Goal: Task Accomplishment & Management: Complete application form

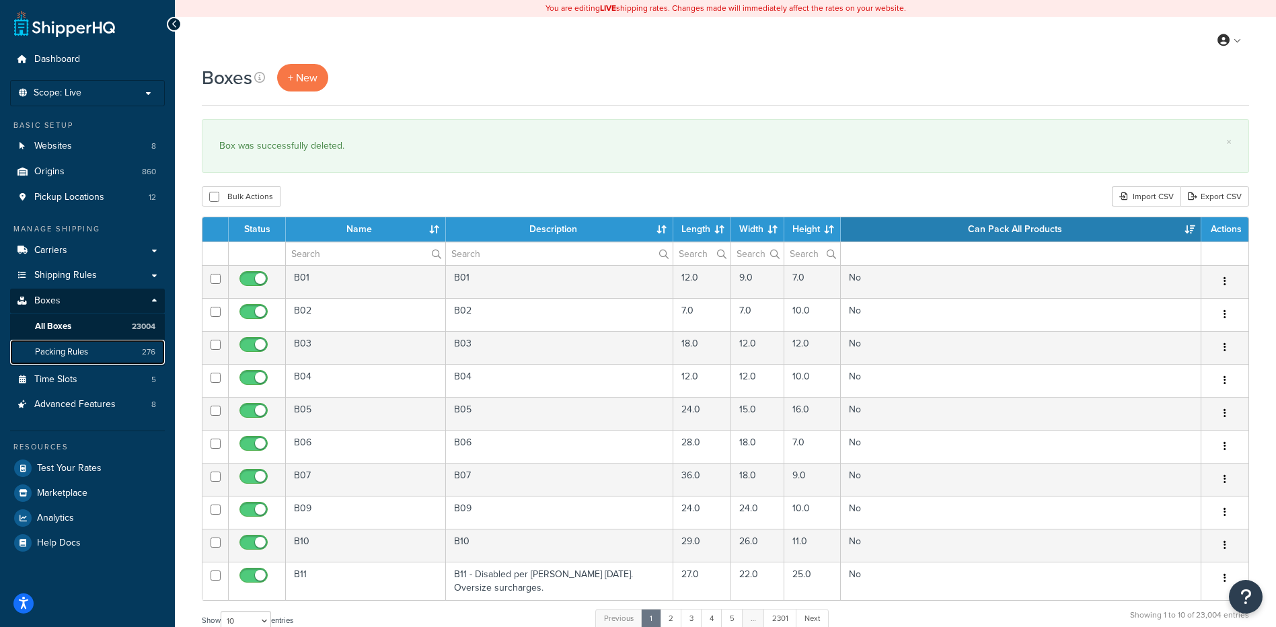
click at [95, 356] on link "Packing Rules 276" at bounding box center [87, 352] width 155 height 25
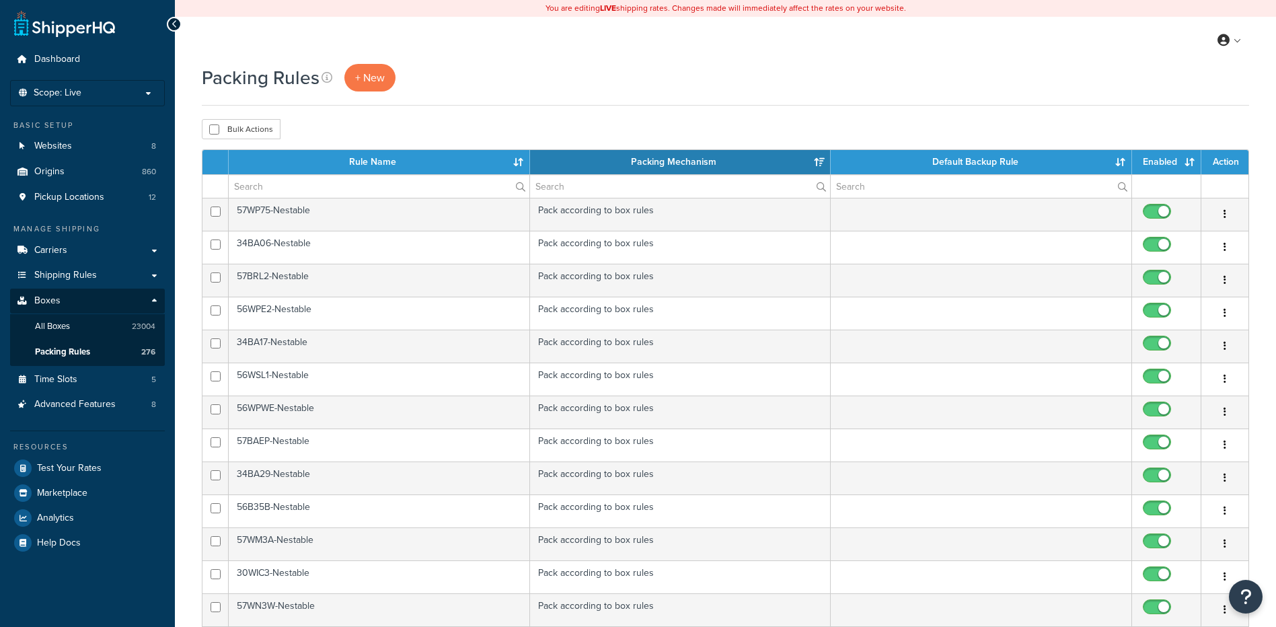
select select "15"
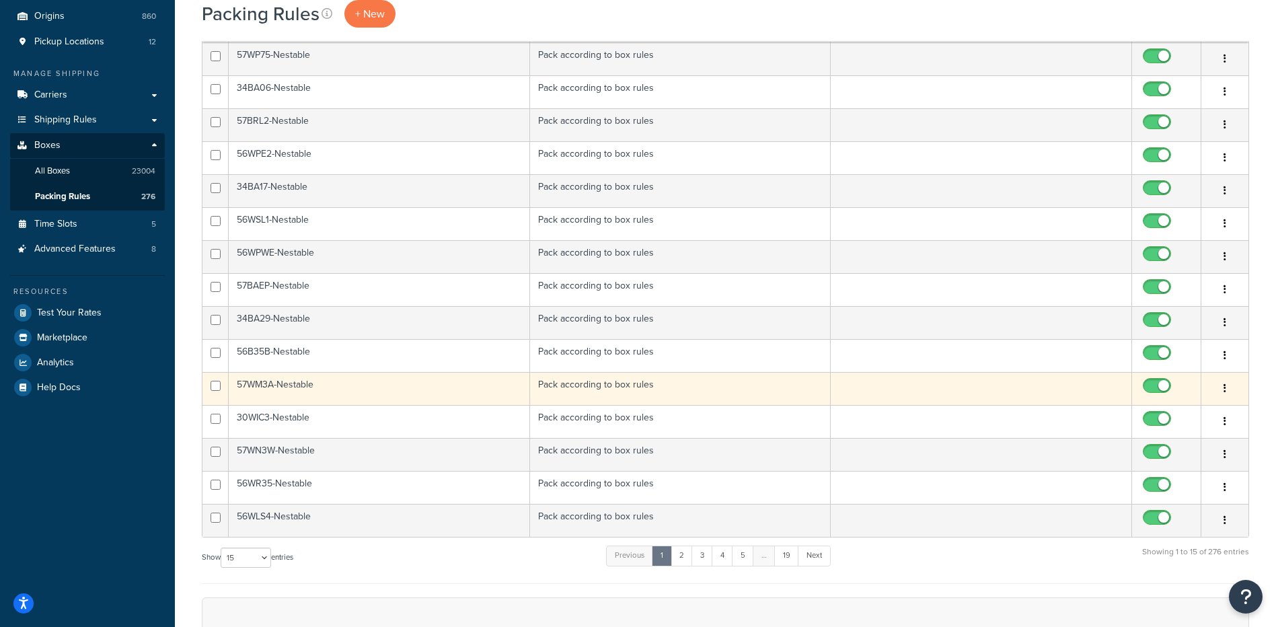
scroll to position [161, 0]
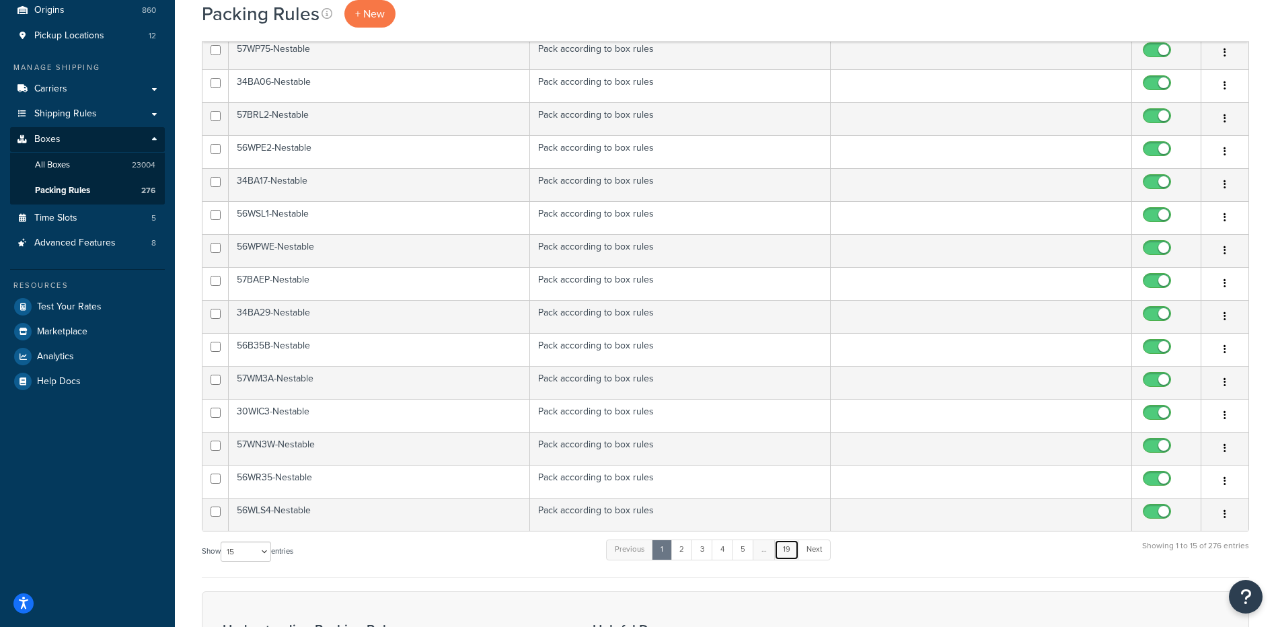
click at [789, 550] on link "19" at bounding box center [786, 549] width 25 height 20
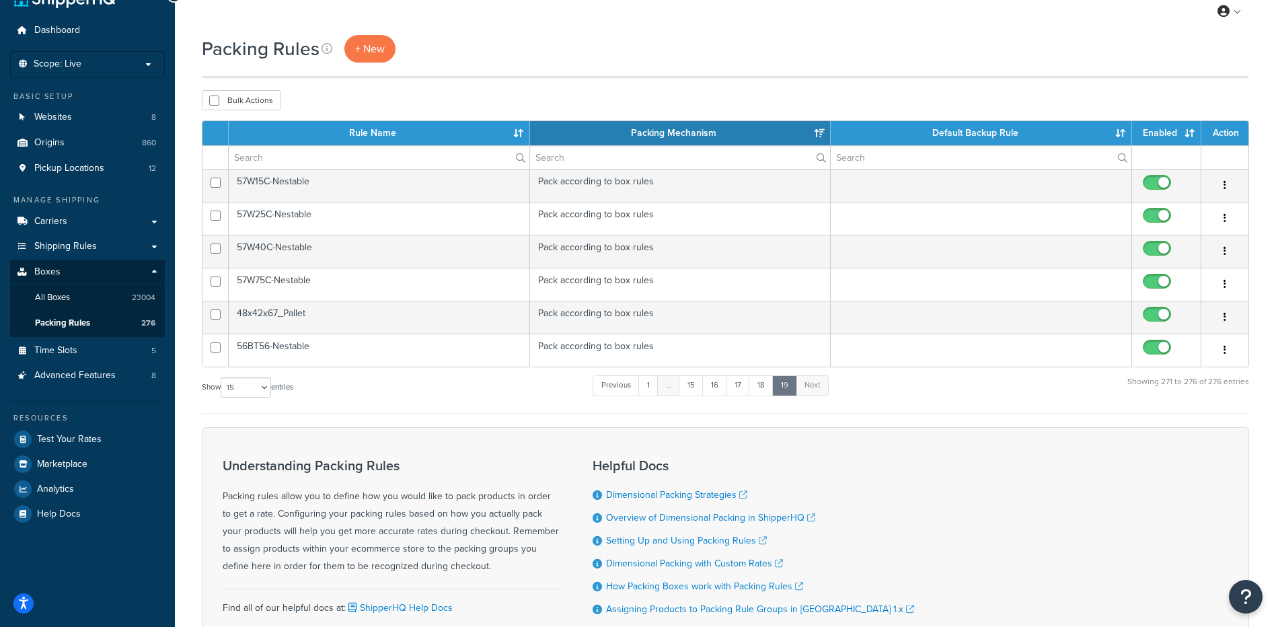
scroll to position [0, 0]
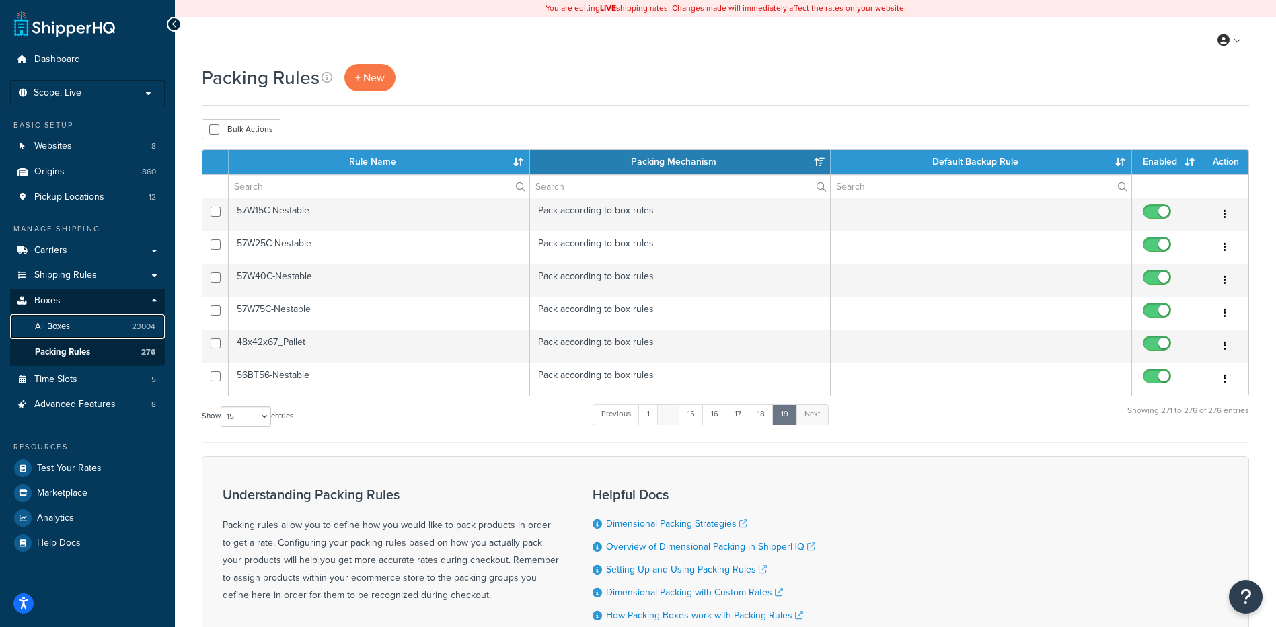
click at [66, 331] on span "All Boxes" at bounding box center [52, 326] width 35 height 11
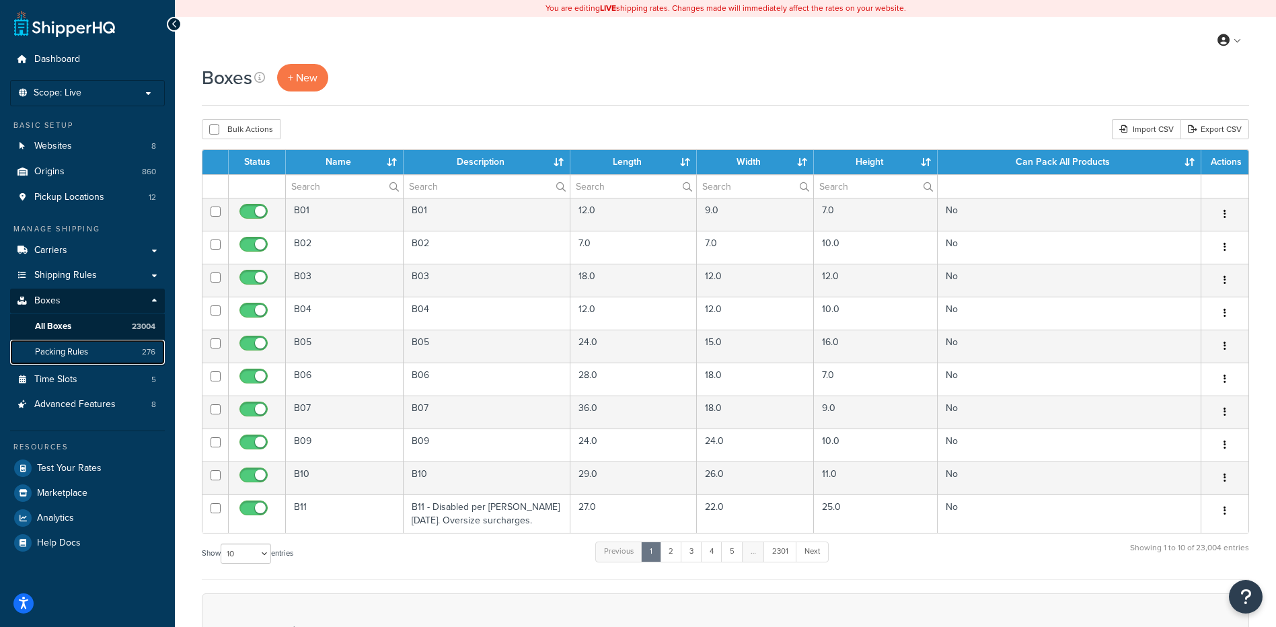
click at [60, 344] on link "Packing Rules 276" at bounding box center [87, 352] width 155 height 25
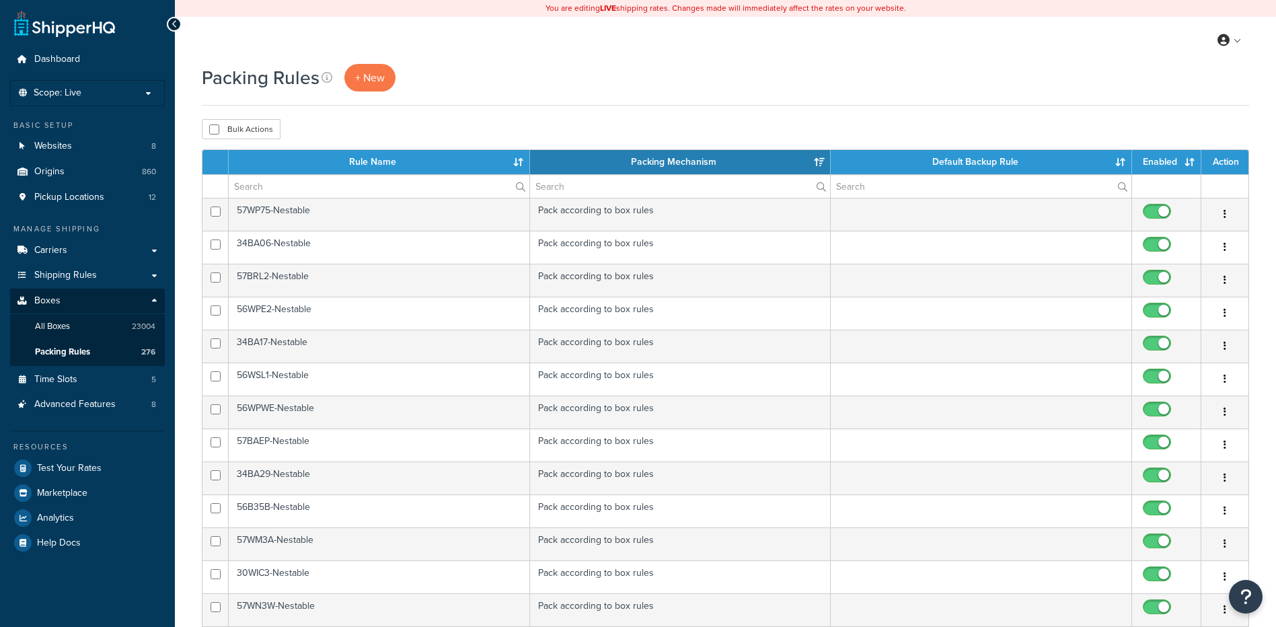
select select "15"
click at [118, 333] on link "All Boxes 23004" at bounding box center [87, 326] width 155 height 25
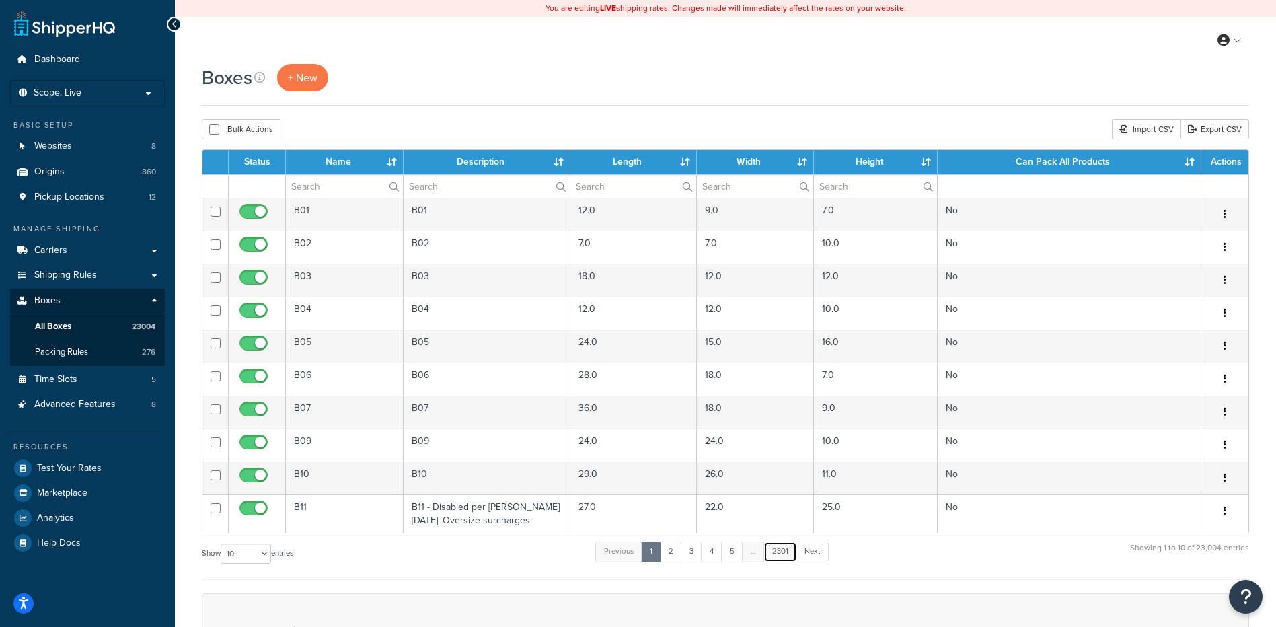
click at [779, 547] on link "2301" at bounding box center [781, 552] width 34 height 20
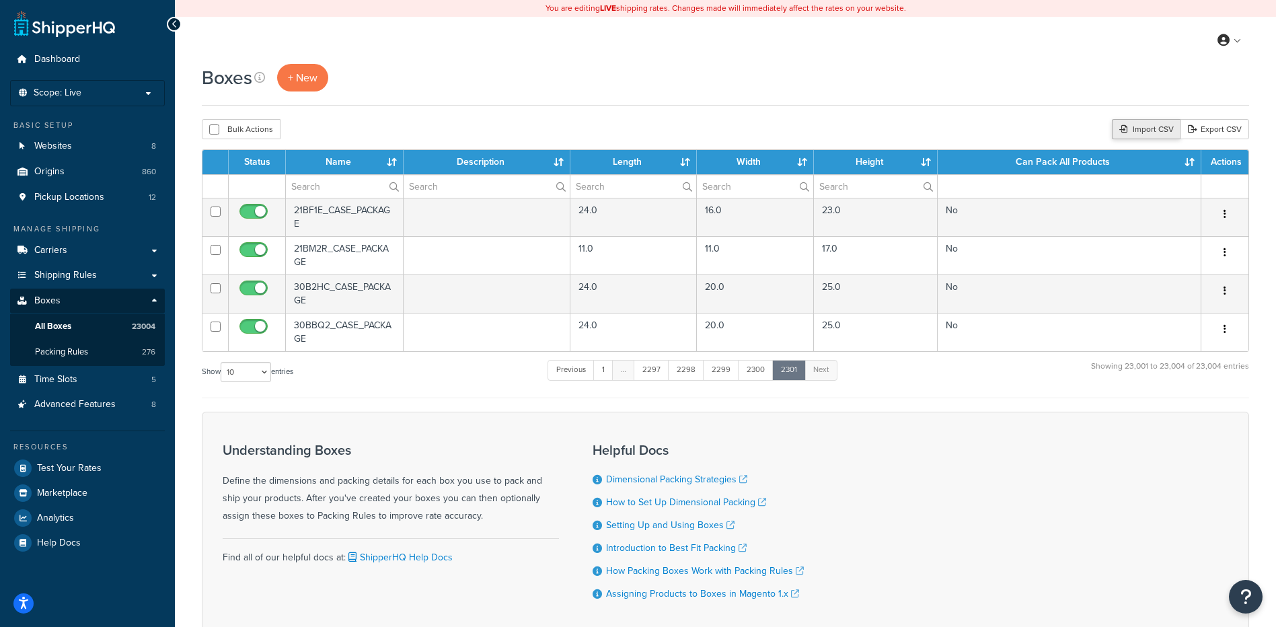
click at [1175, 126] on div "Import CSV" at bounding box center [1146, 129] width 69 height 20
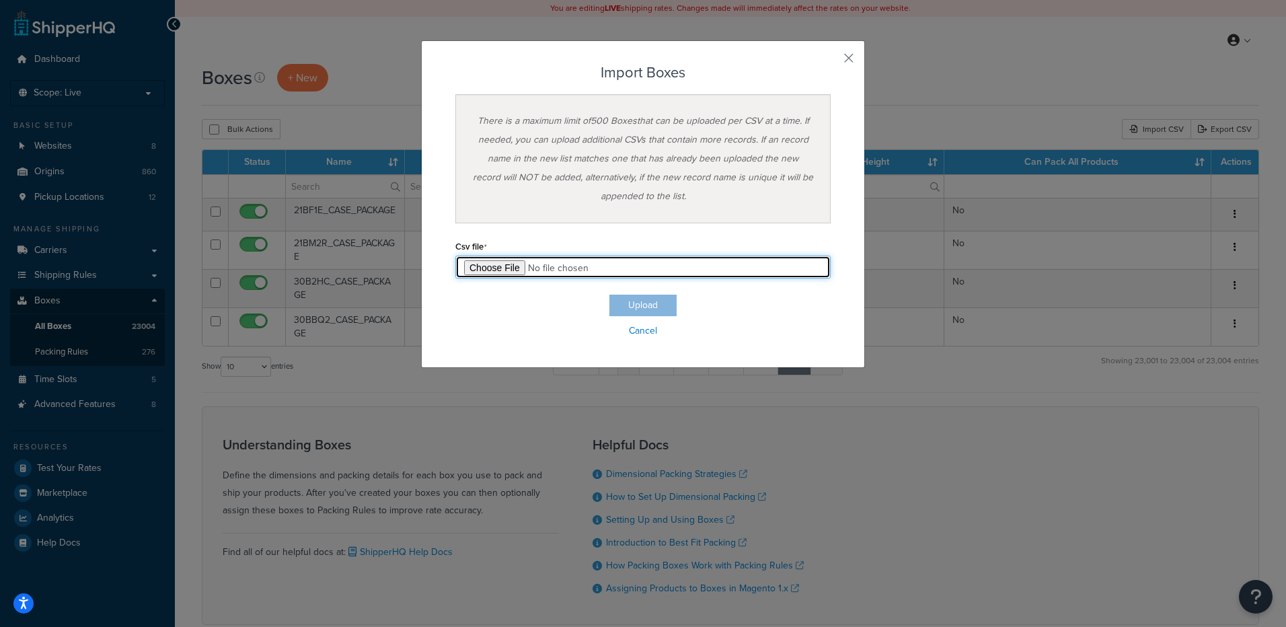
click at [495, 263] on input "file" at bounding box center [642, 267] width 375 height 23
type input "C:\fakepath\pallet box project - test 1 box import.csv"
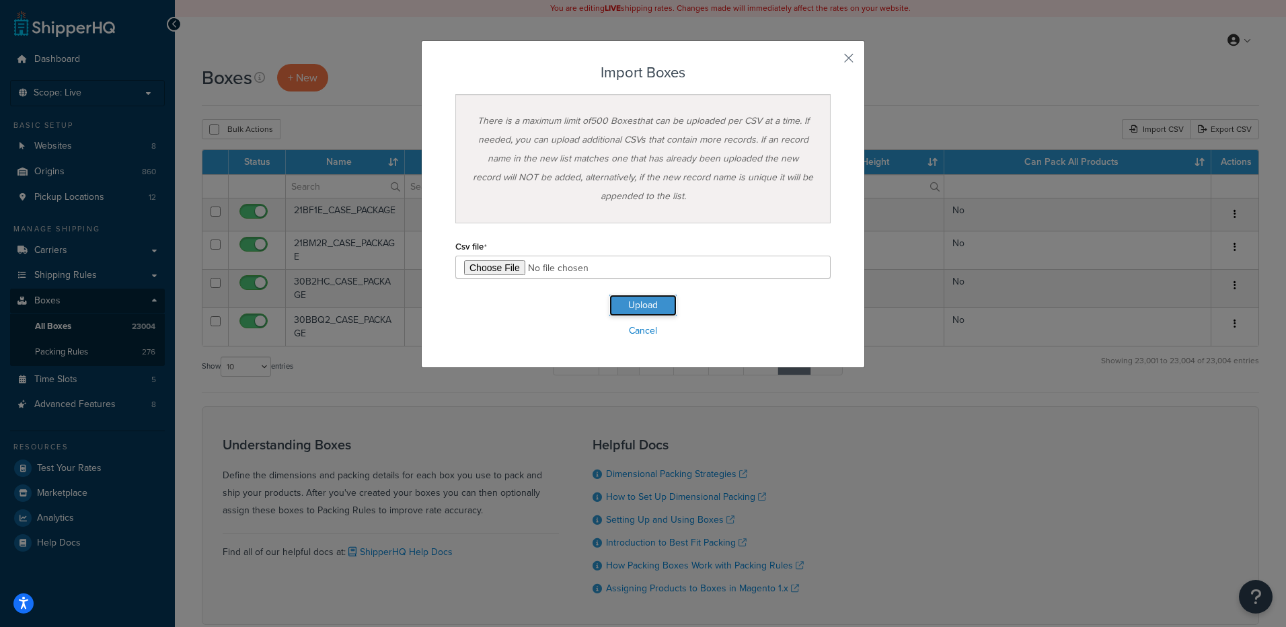
click at [620, 304] on button "Upload" at bounding box center [642, 306] width 67 height 22
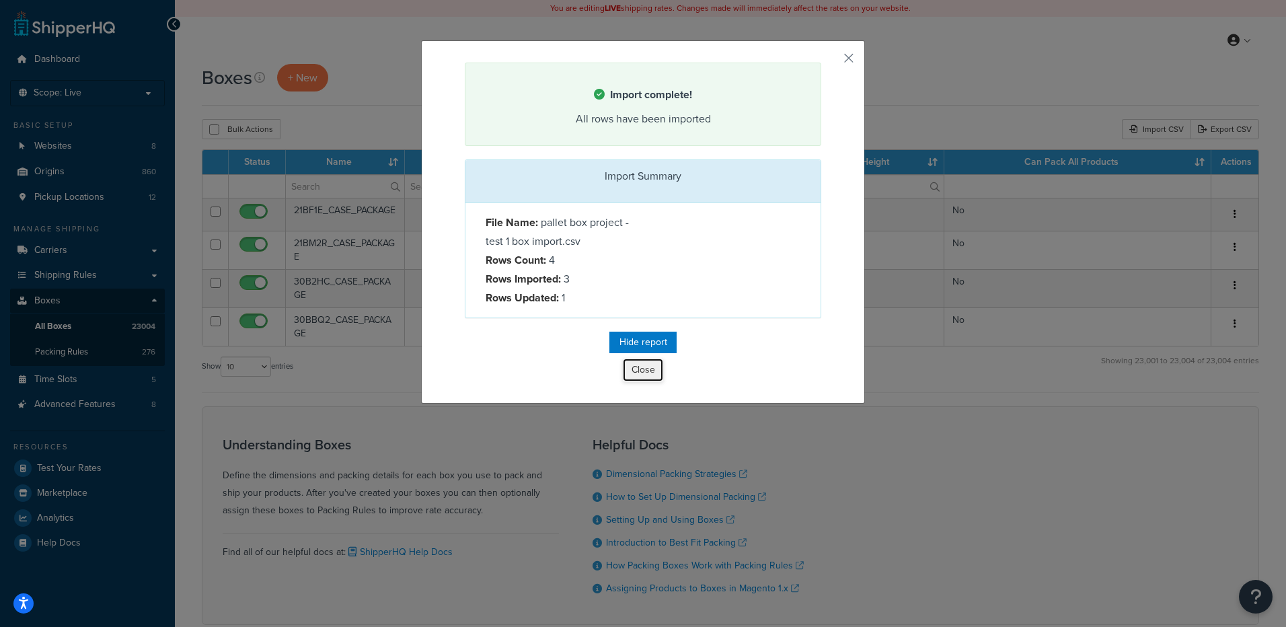
click at [629, 374] on button "Close" at bounding box center [643, 370] width 40 height 23
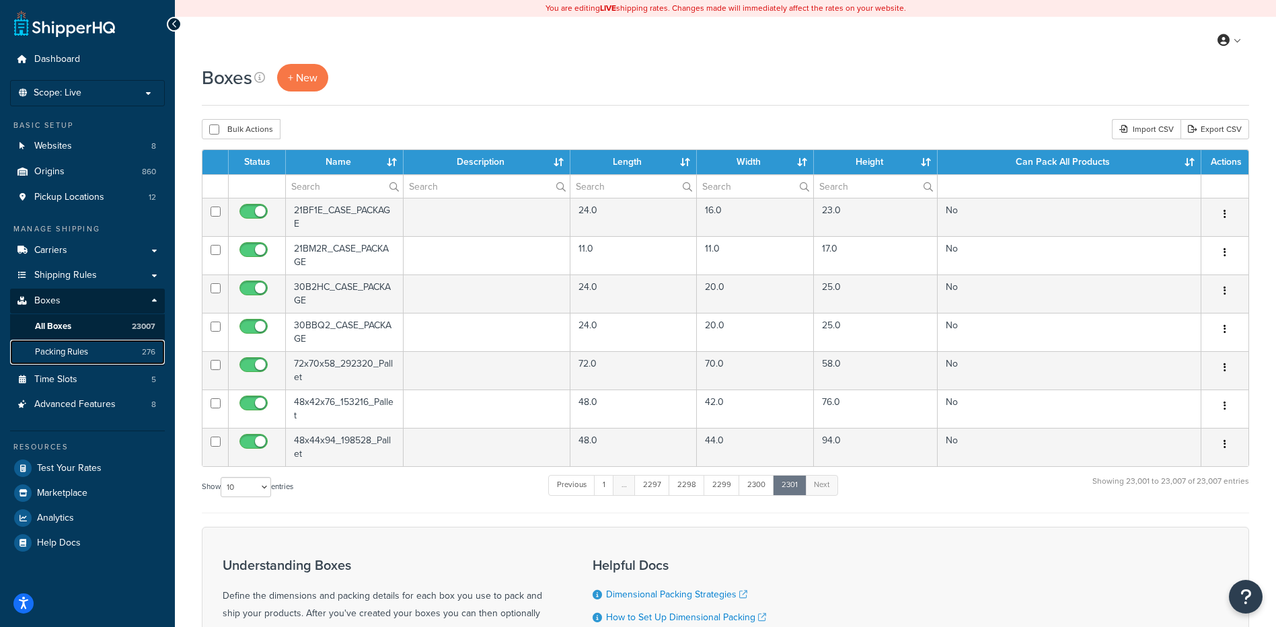
click at [126, 357] on link "Packing Rules 276" at bounding box center [87, 352] width 155 height 25
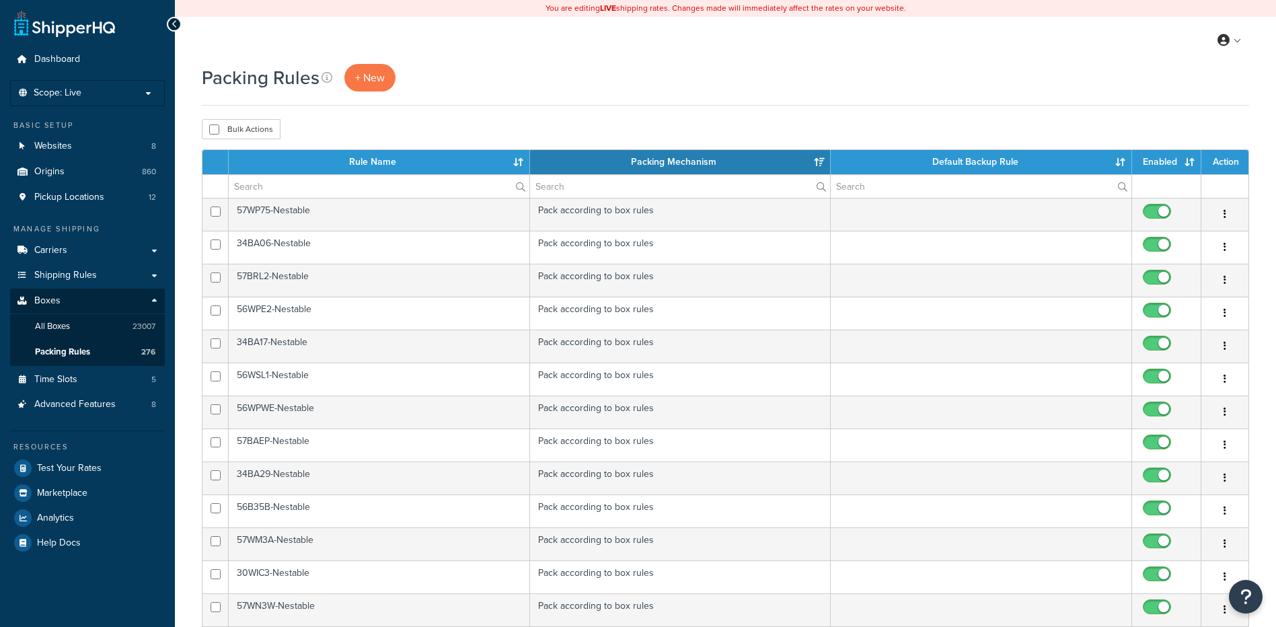
select select "15"
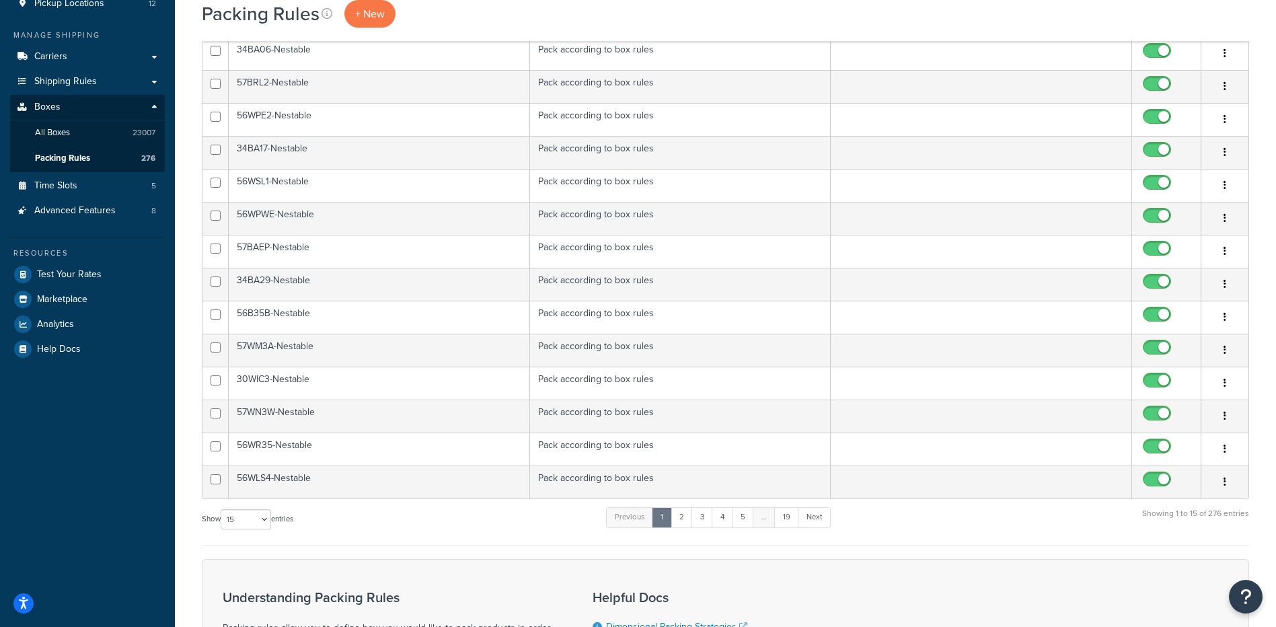
scroll to position [202, 0]
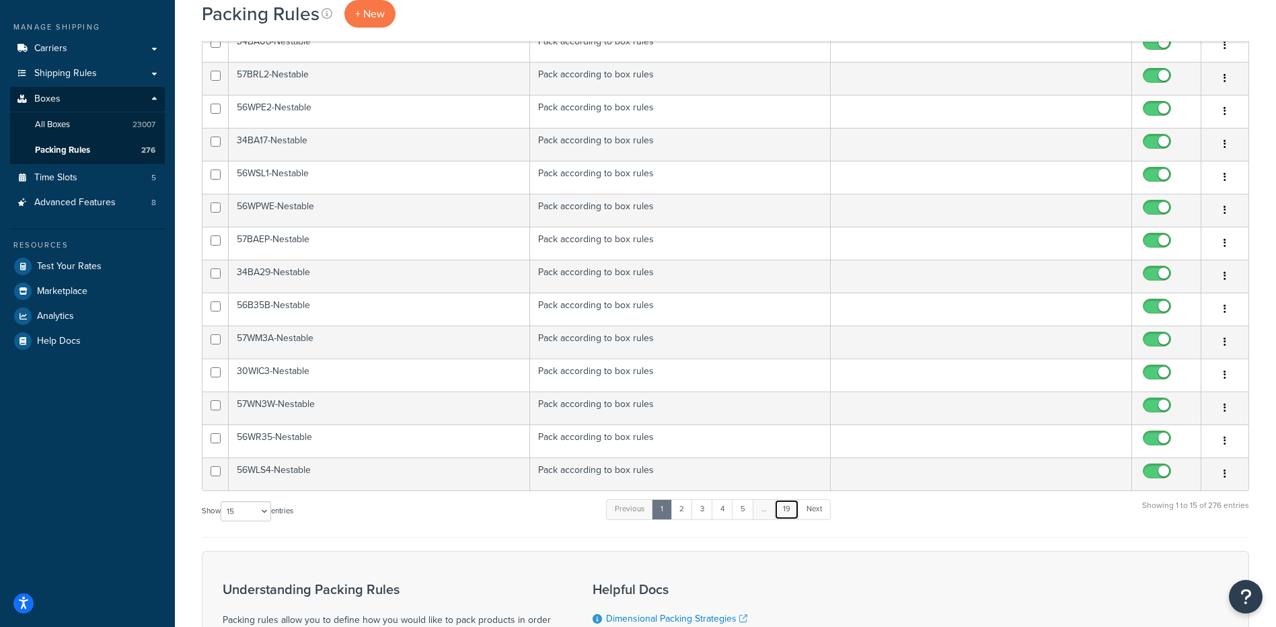
click at [789, 511] on link "19" at bounding box center [786, 509] width 25 height 20
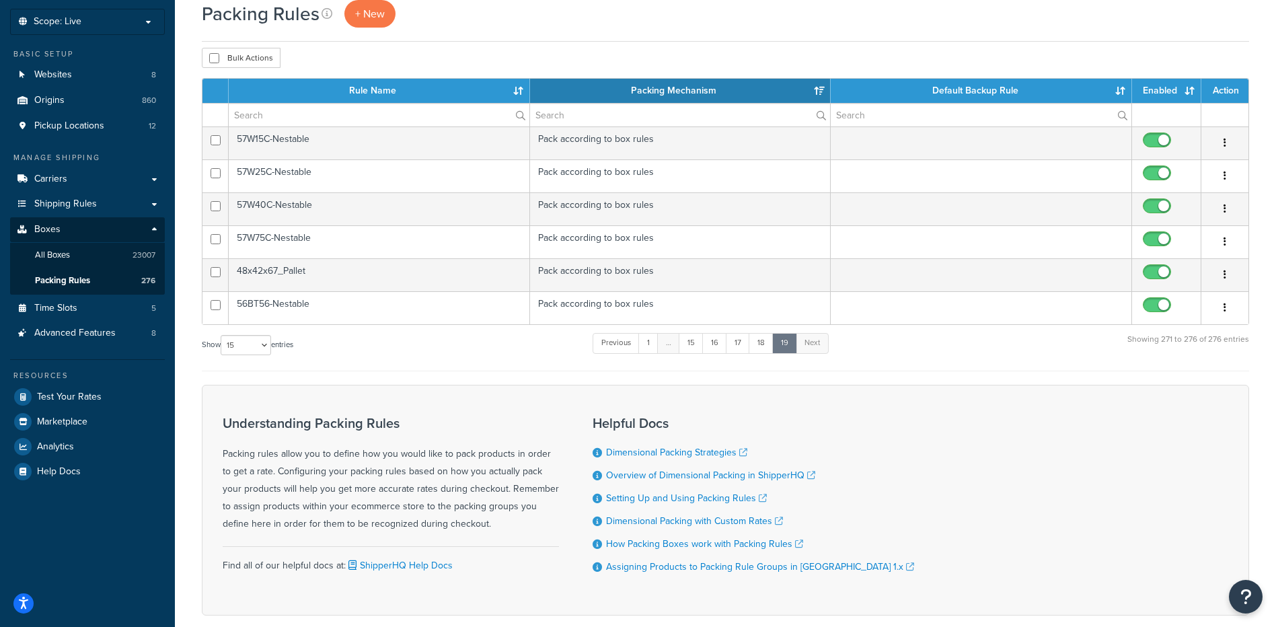
scroll to position [0, 0]
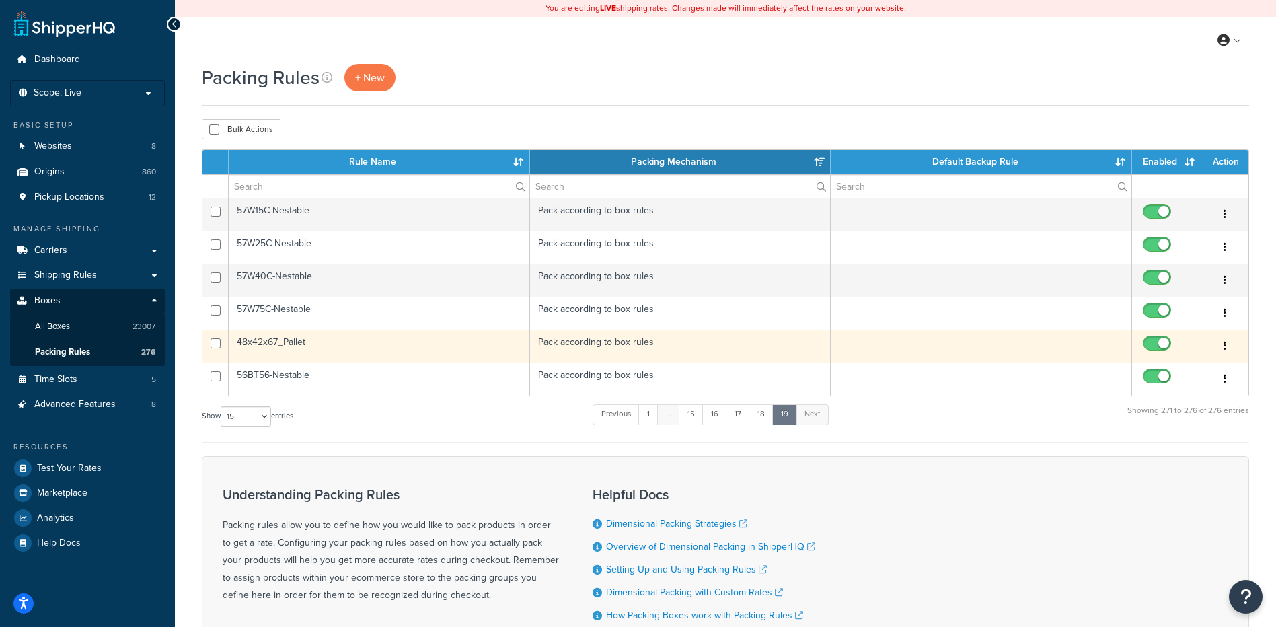
click at [270, 341] on td "48x42x67_Pallet" at bounding box center [379, 346] width 301 height 33
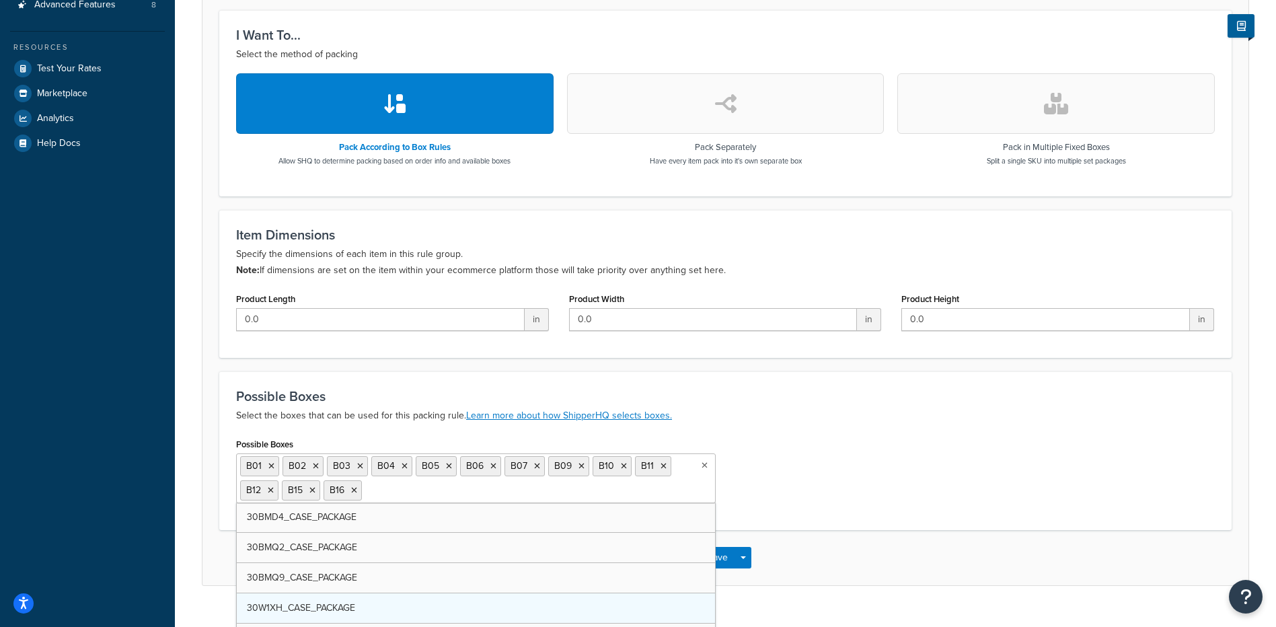
drag, startPoint x: 437, startPoint y: 569, endPoint x: 449, endPoint y: 576, distance: 14.4
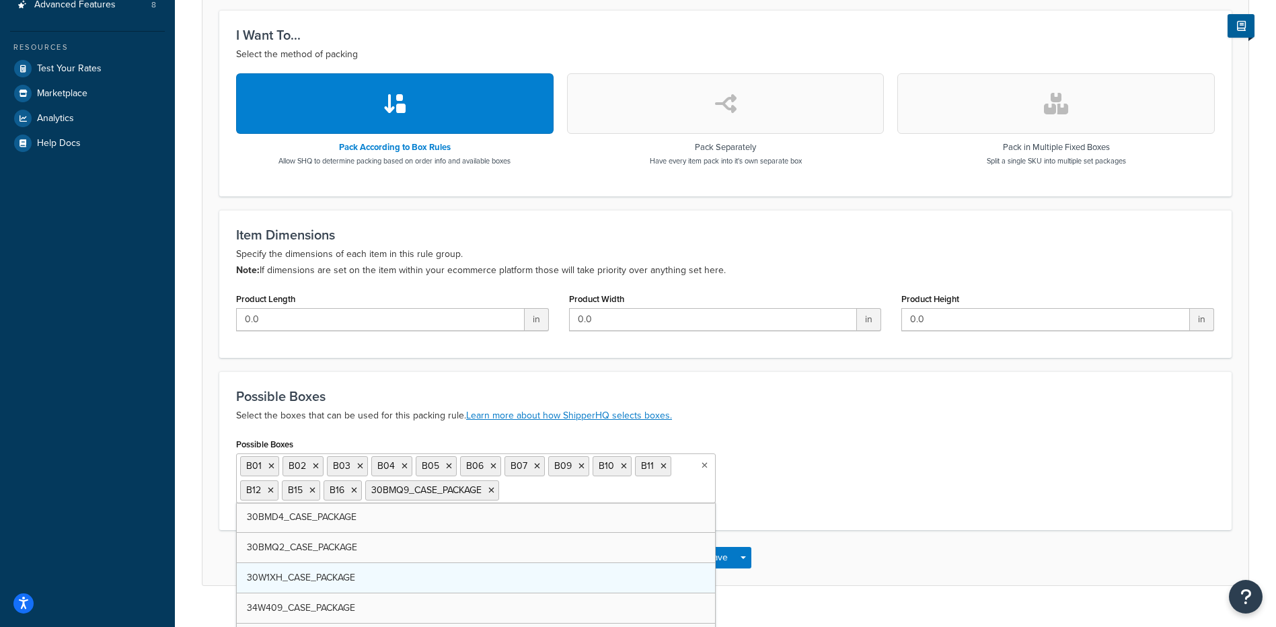
click at [639, 486] on ul "B01 B02 B03 B04 B05 B06 B07 B09 B10 B11 B12 B15 B16 30BMQ9_CASE_PACKAGE" at bounding box center [476, 478] width 480 height 50
click at [817, 465] on div "Possible Boxes B01 B02 B03 B04 B05 B06 B07 B09 B10 B11 B12 B15 B16 30BMQ9_CASE_…" at bounding box center [725, 474] width 999 height 79
click at [788, 487] on div "Possible Boxes B01 B02 B03 B04 B05 B06 B07 B09 B10 B11 B12 B15 B16 30BMQ9_CASE_…" at bounding box center [725, 474] width 999 height 79
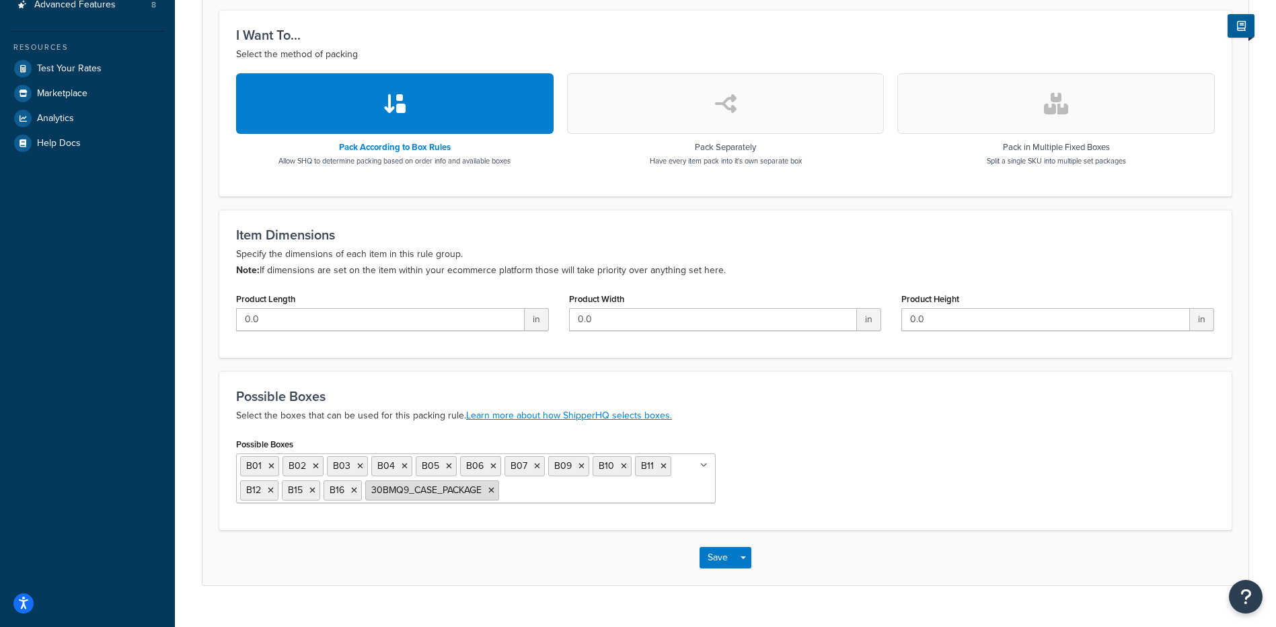
click at [494, 491] on icon at bounding box center [491, 490] width 6 height 8
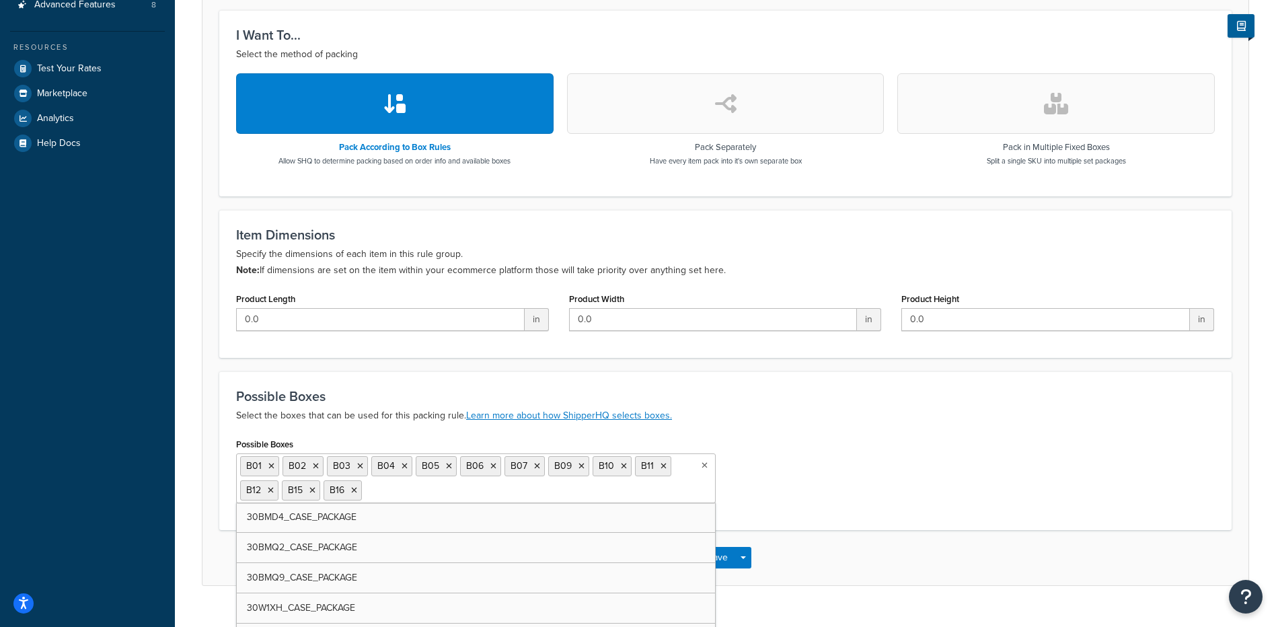
click at [402, 493] on input "Possible Boxes" at bounding box center [424, 489] width 119 height 15
type input "b17"
click at [422, 491] on input "Possible Boxes" at bounding box center [465, 489] width 119 height 15
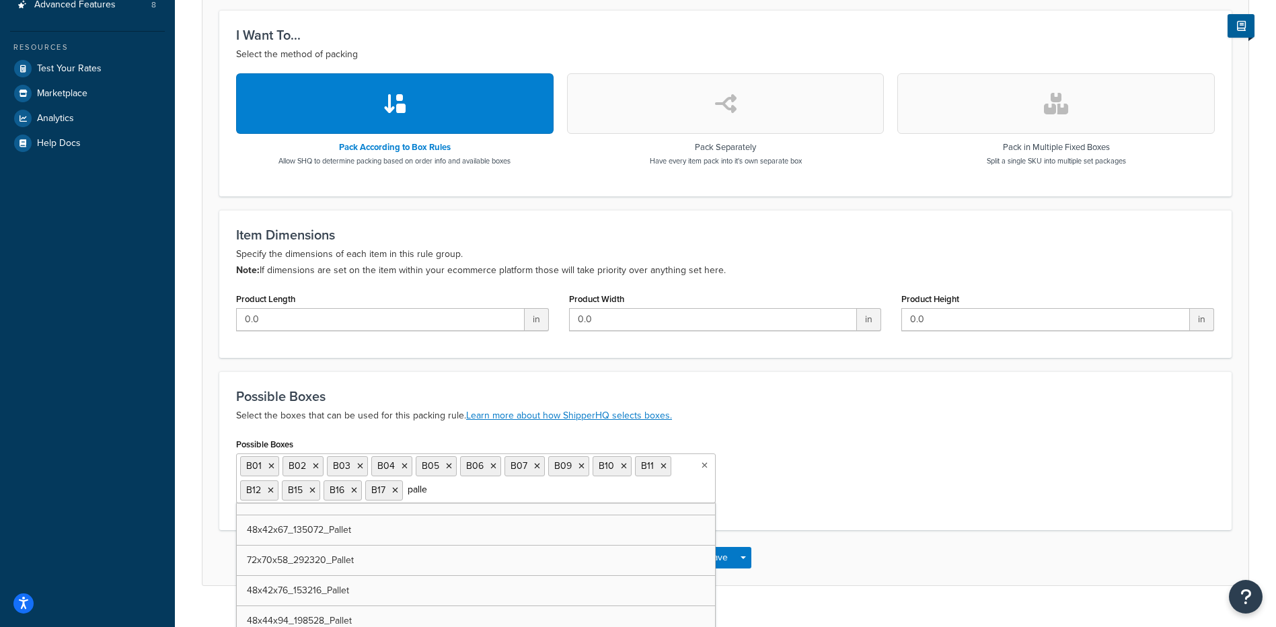
type input "pallet"
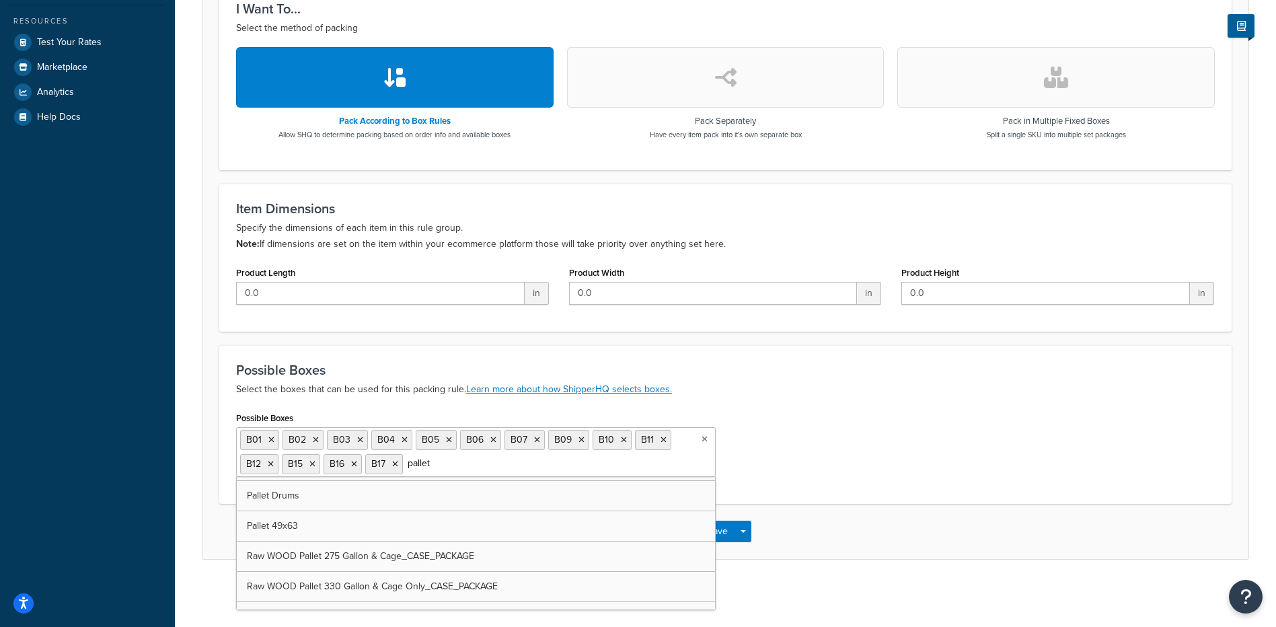
scroll to position [0, 0]
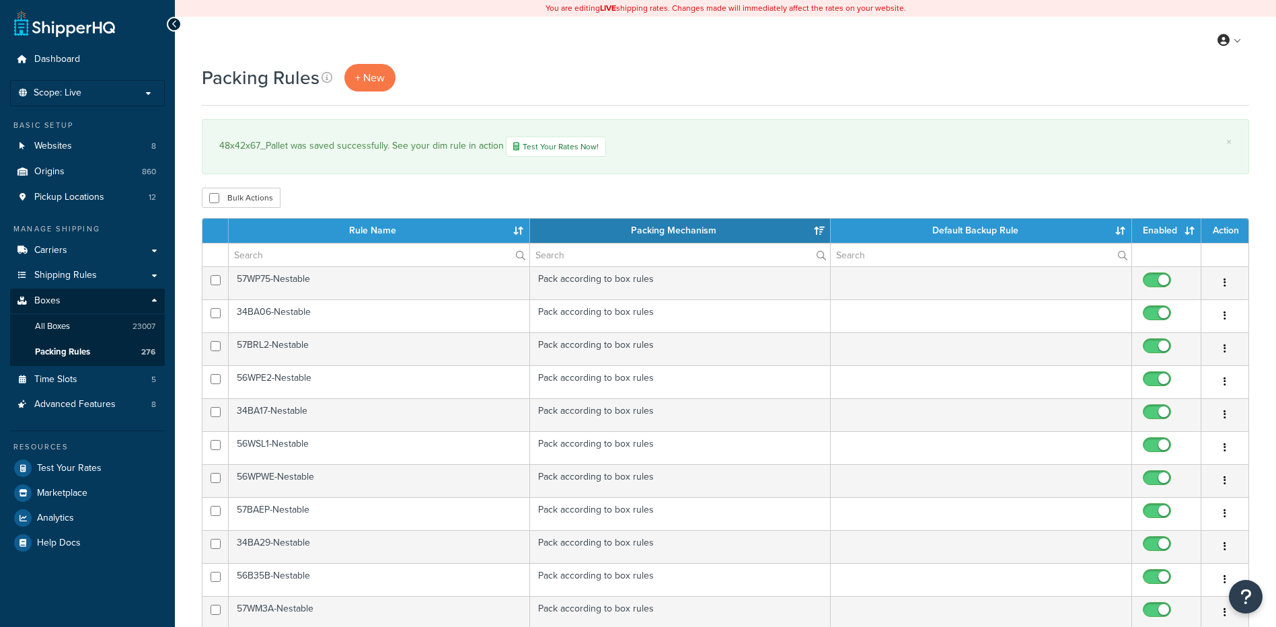
select select "15"
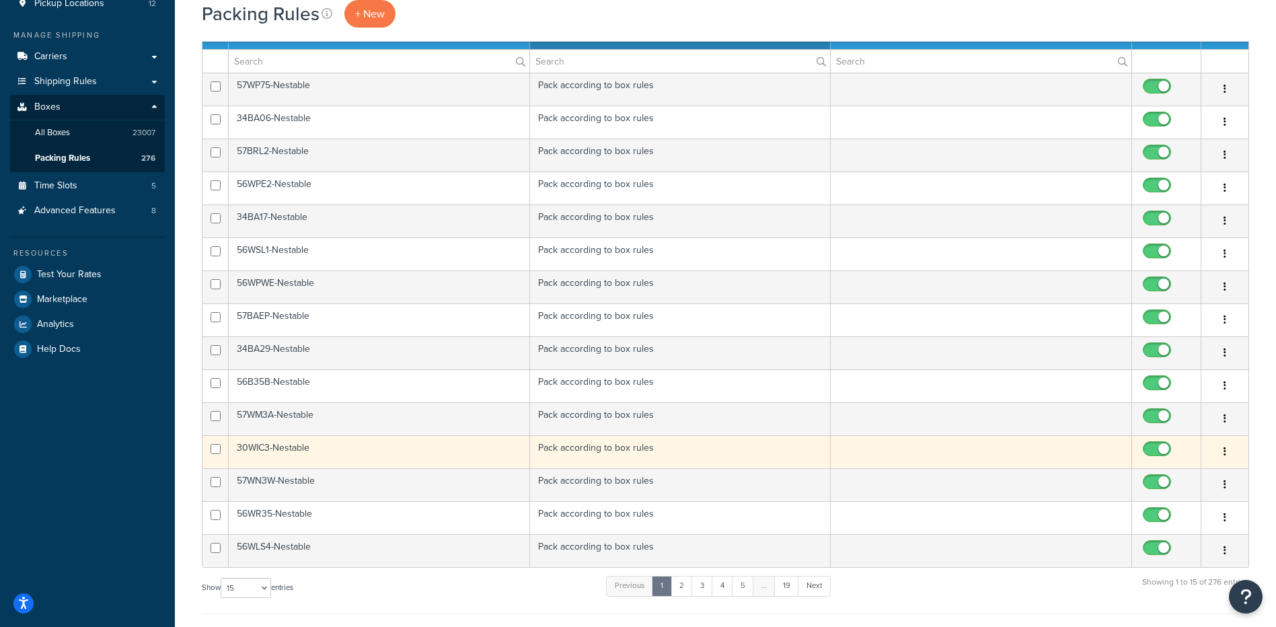
scroll to position [170, 0]
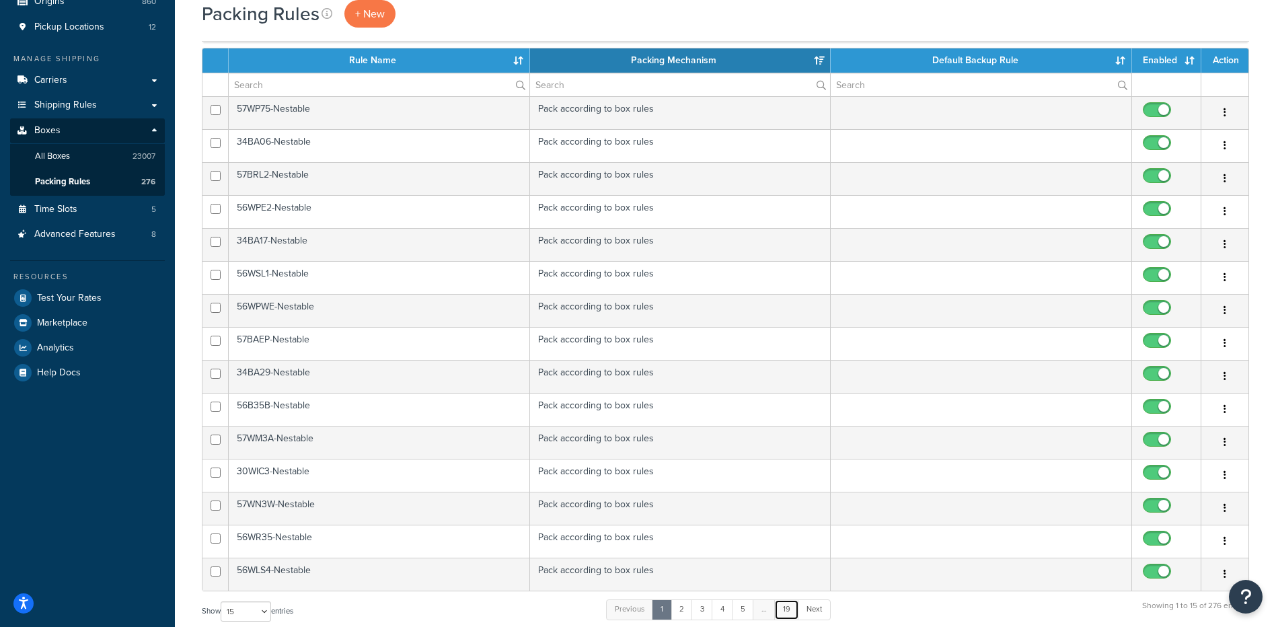
click at [796, 620] on link "19" at bounding box center [786, 609] width 25 height 20
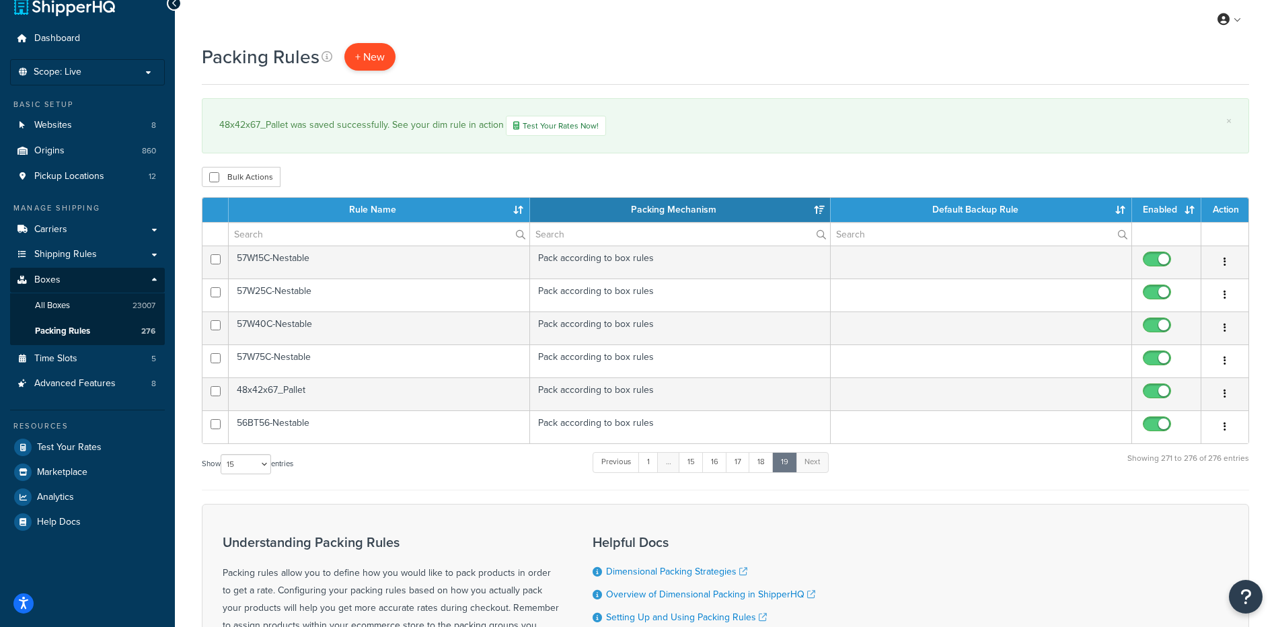
scroll to position [0, 0]
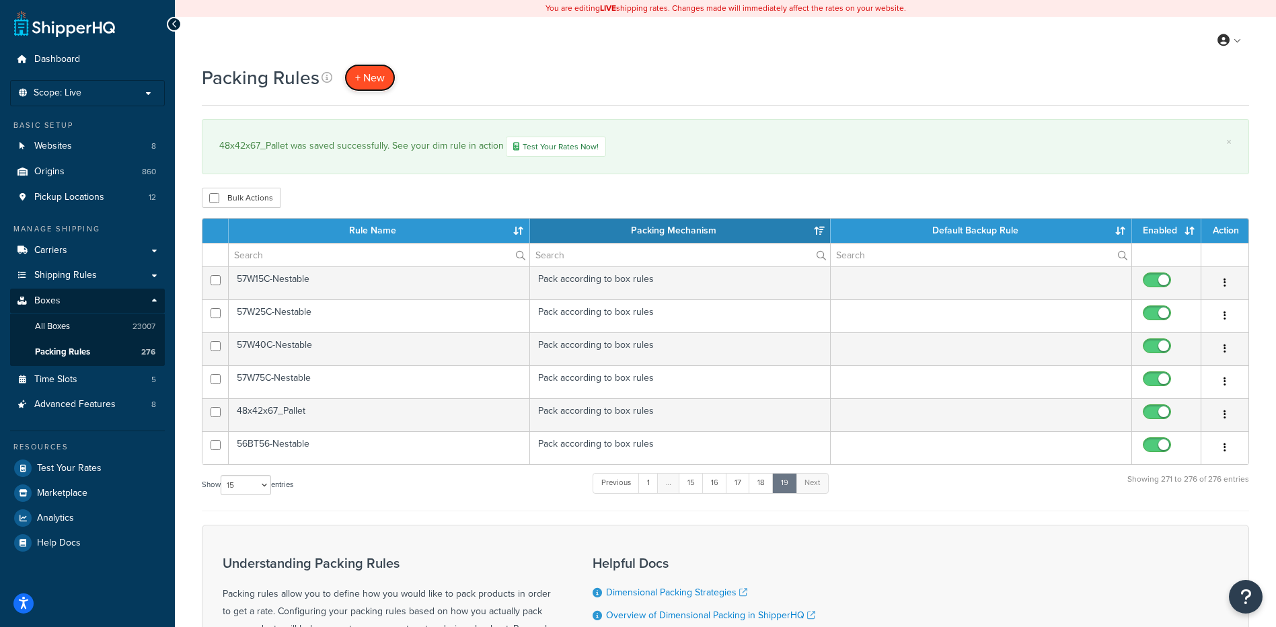
click at [373, 86] on link "+ New" at bounding box center [369, 78] width 51 height 28
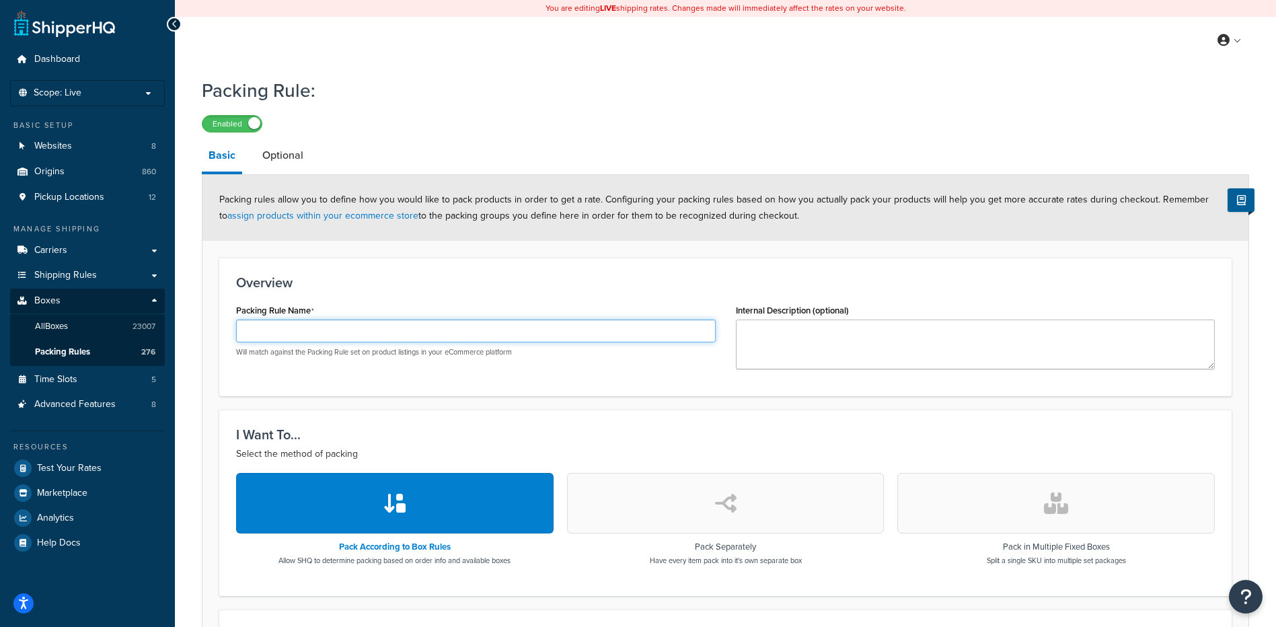
click at [312, 330] on input "Packing Rule Name" at bounding box center [476, 331] width 480 height 23
paste input "48x42x76_Pallet"
type input "48x42x76_Pallet"
click at [368, 289] on h3 "Overview" at bounding box center [725, 282] width 979 height 15
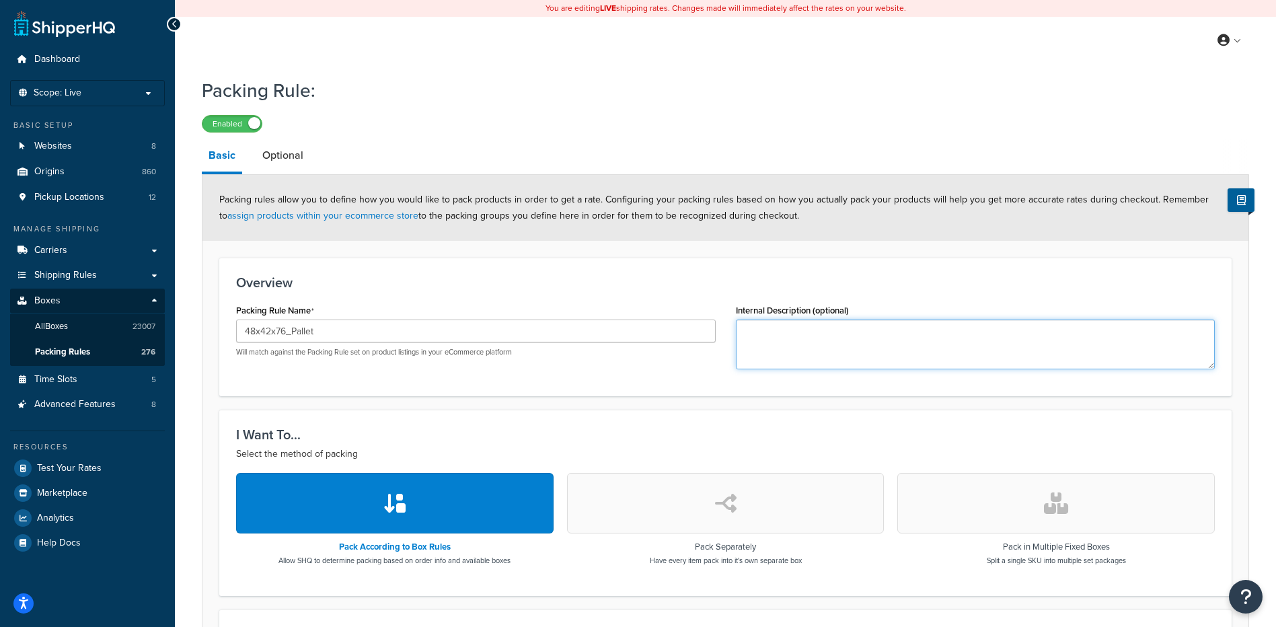
click at [802, 353] on textarea "Internal Description (optional)" at bounding box center [976, 345] width 480 height 50
paste textarea "30WP09"
type textarea "30WP09"
click at [625, 389] on div "Overview Packing Rule Name 48x42x76_Pallet Will match against the Packing Rule …" at bounding box center [725, 327] width 1012 height 139
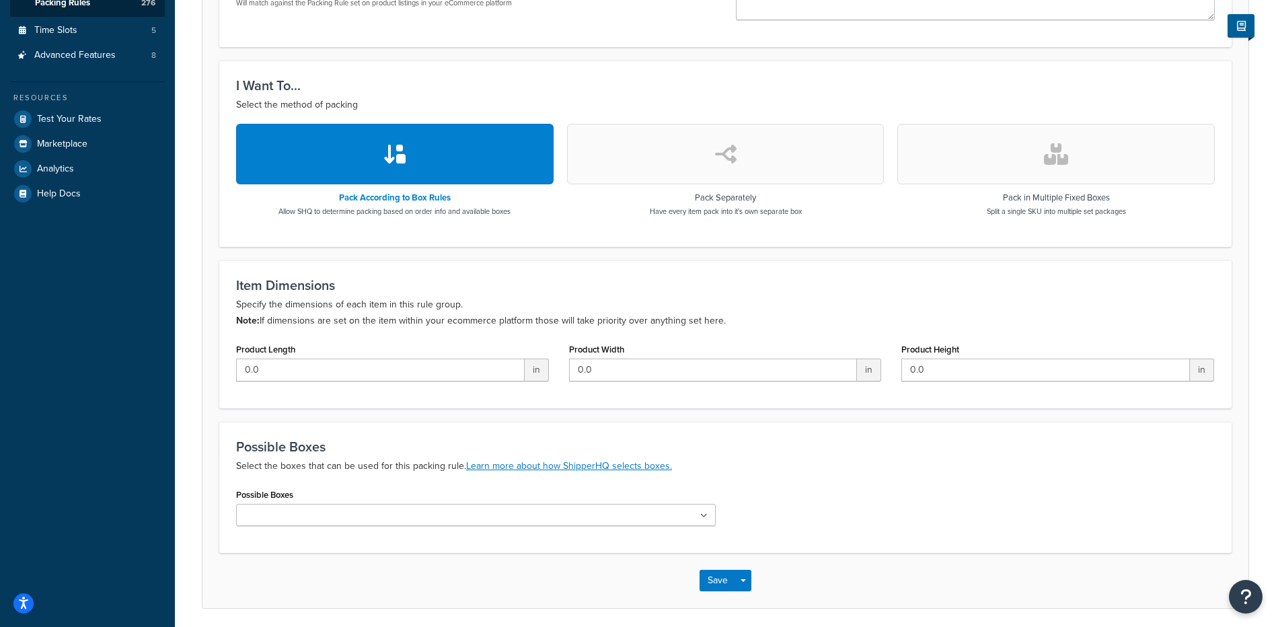
scroll to position [400, 0]
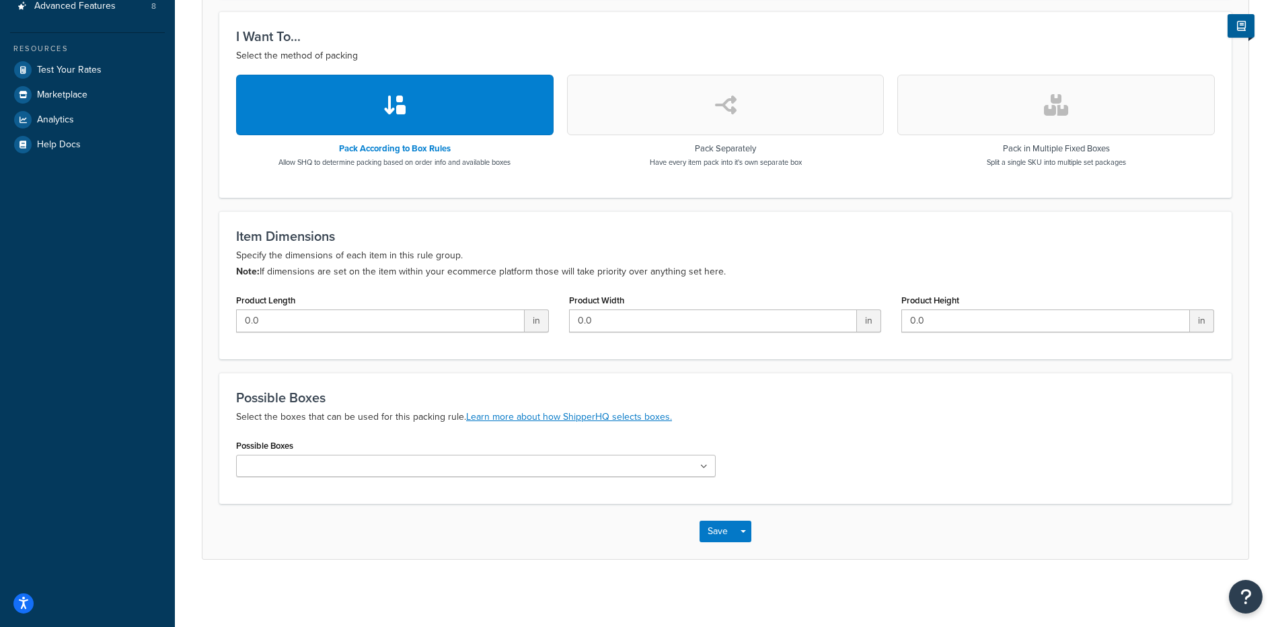
click at [330, 478] on div "Possible Boxes B01 B02 B03 B04 B05 B06 B07 B09 B10 B11 B12 B15 B16 30BMD4_CASE_…" at bounding box center [476, 461] width 500 height 51
click at [328, 469] on input "Possible Boxes" at bounding box center [299, 466] width 119 height 15
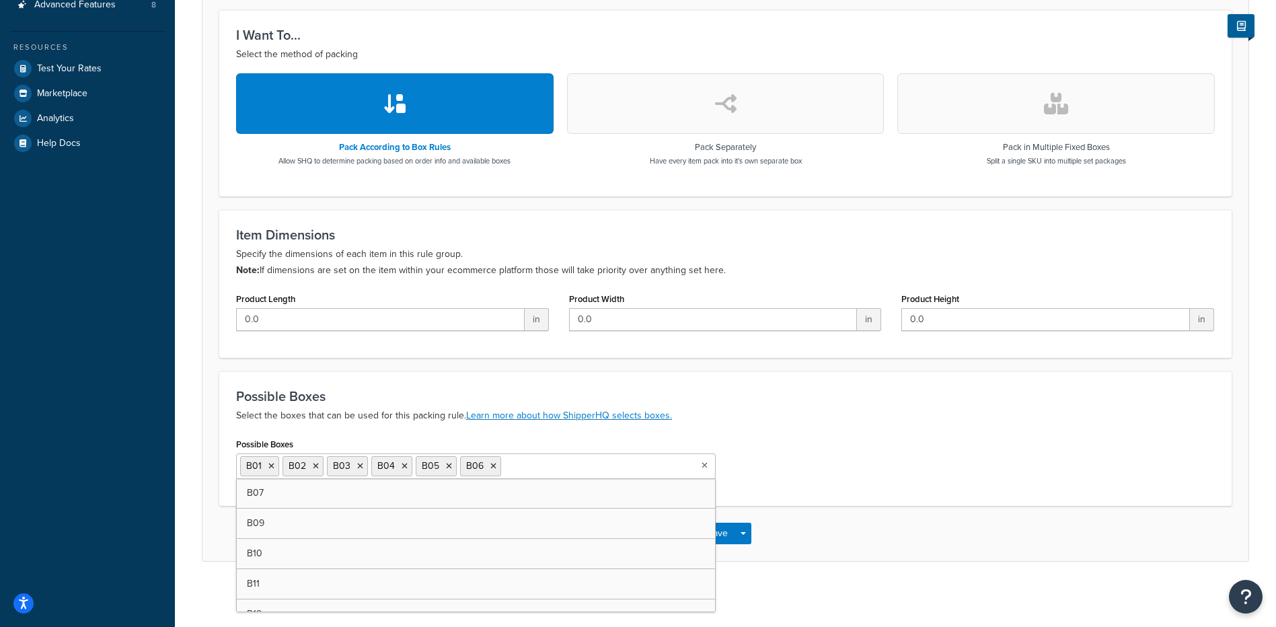
click at [515, 463] on input "Possible Boxes" at bounding box center [564, 465] width 119 height 15
type input "b"
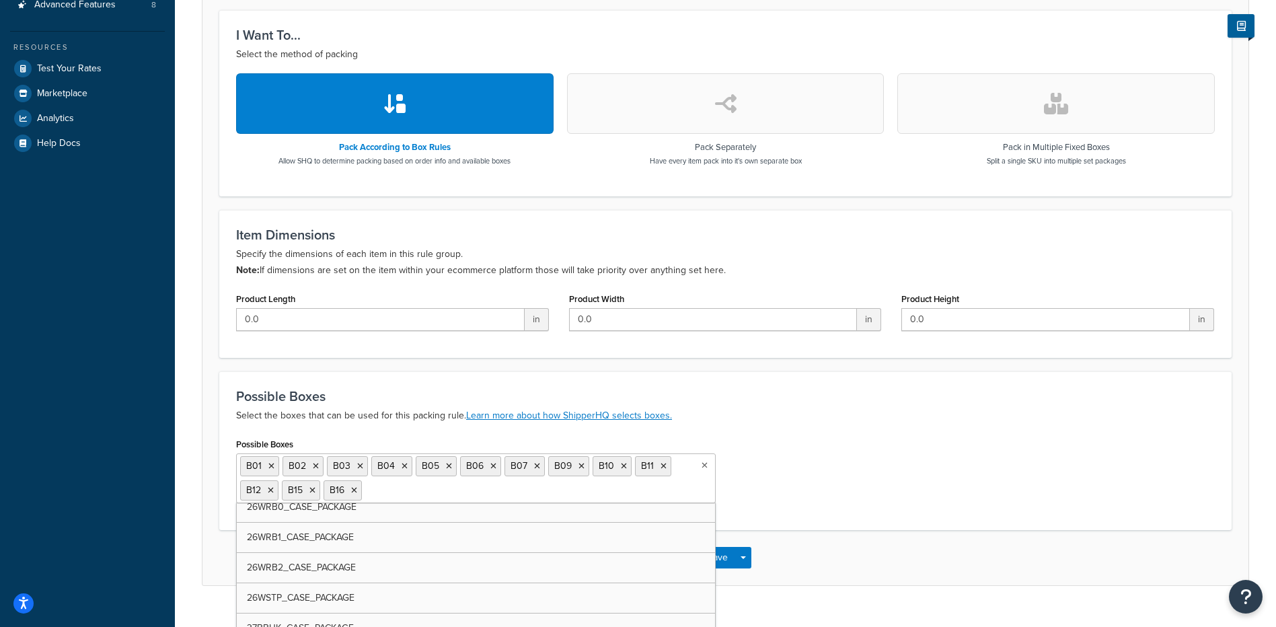
scroll to position [605, 0]
click at [490, 490] on icon at bounding box center [489, 490] width 6 height 8
click at [410, 492] on input "Possible Boxes" at bounding box center [424, 489] width 119 height 15
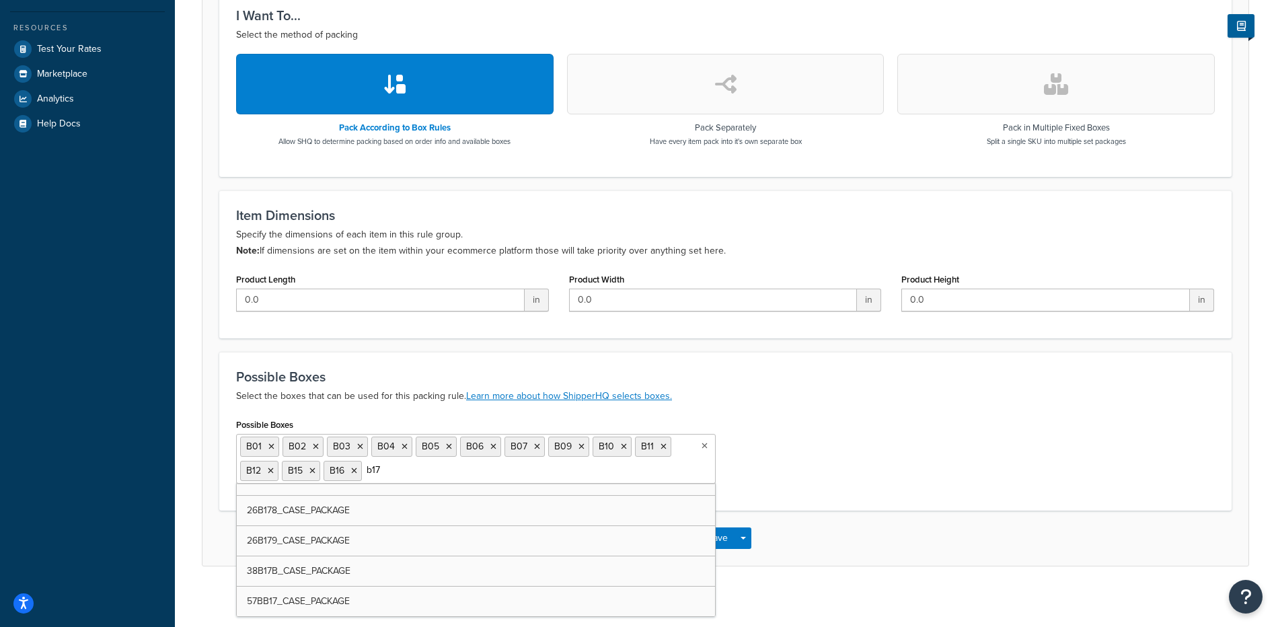
scroll to position [427, 0]
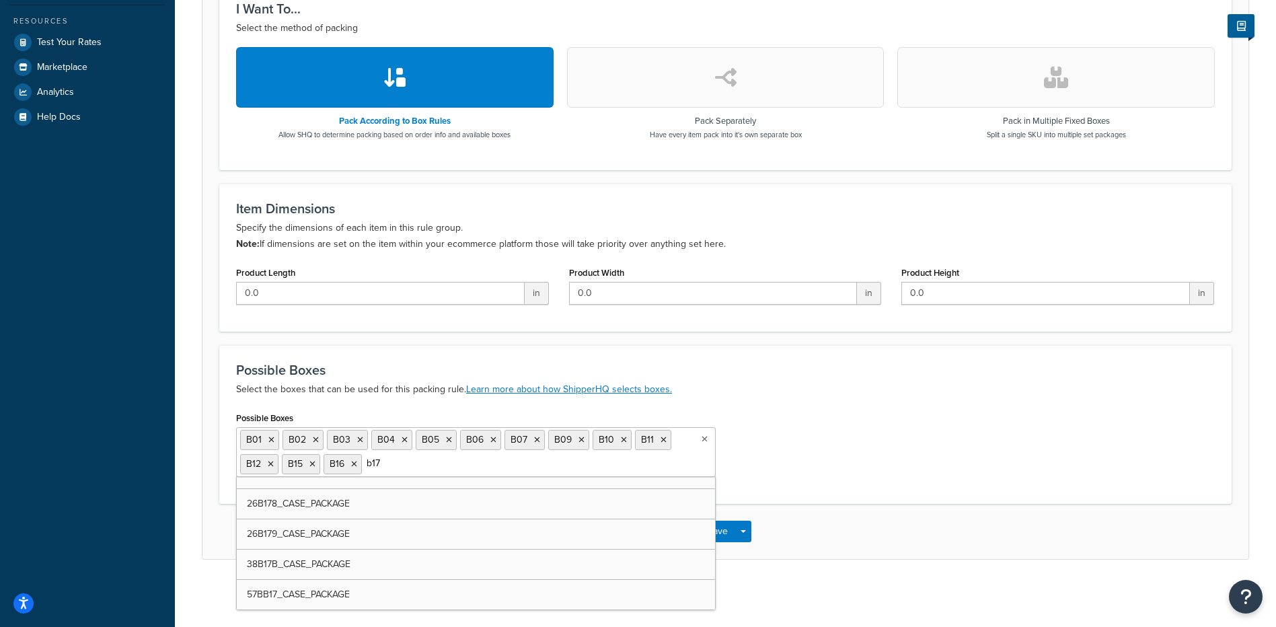
click at [410, 467] on input "b17" at bounding box center [424, 463] width 119 height 15
type input "b"
type input "b17"
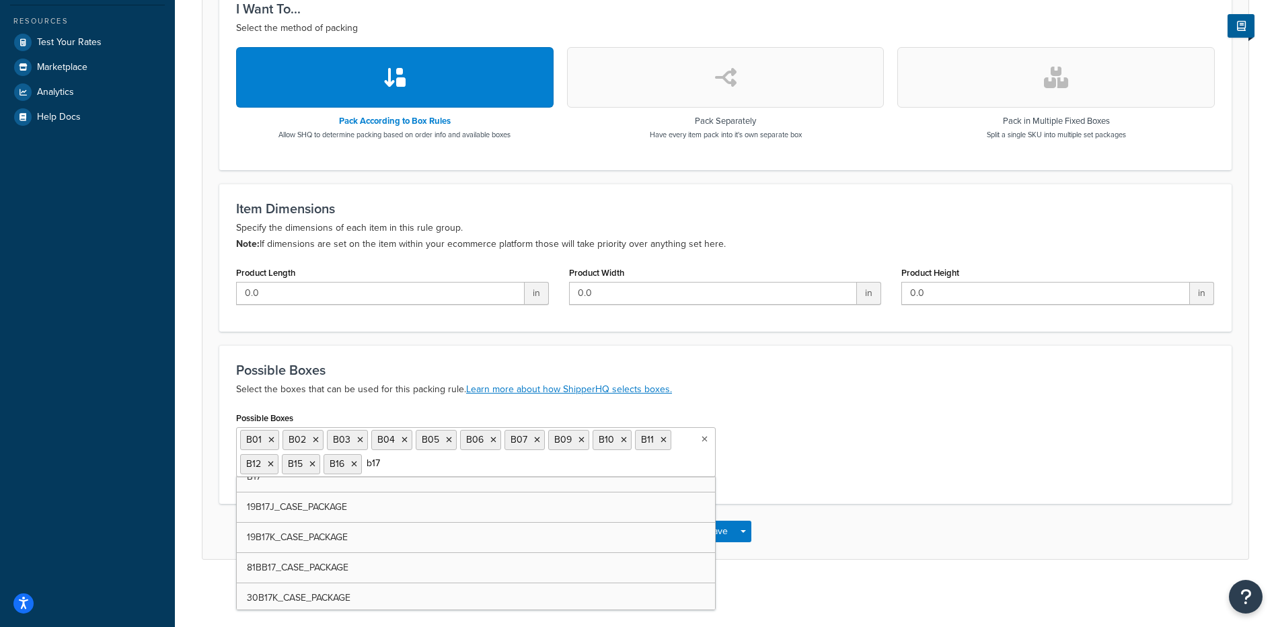
scroll to position [874, 0]
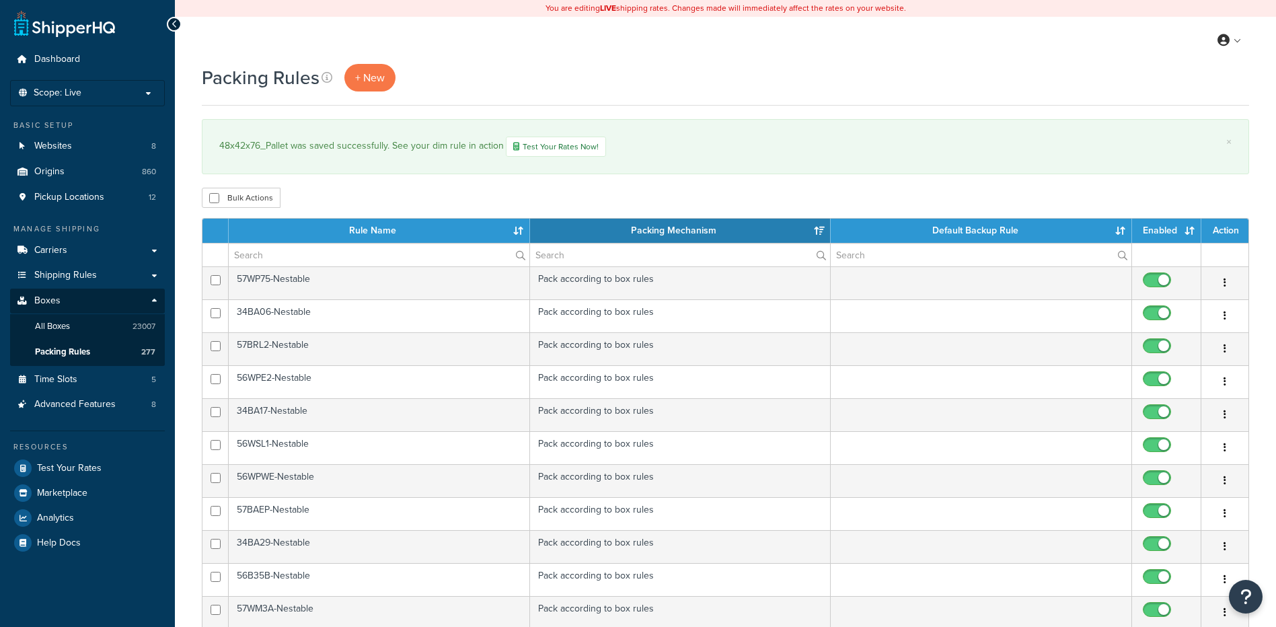
select select "15"
click at [373, 202] on div "Bulk Actions Duplicate [GEOGRAPHIC_DATA]" at bounding box center [725, 198] width 1047 height 20
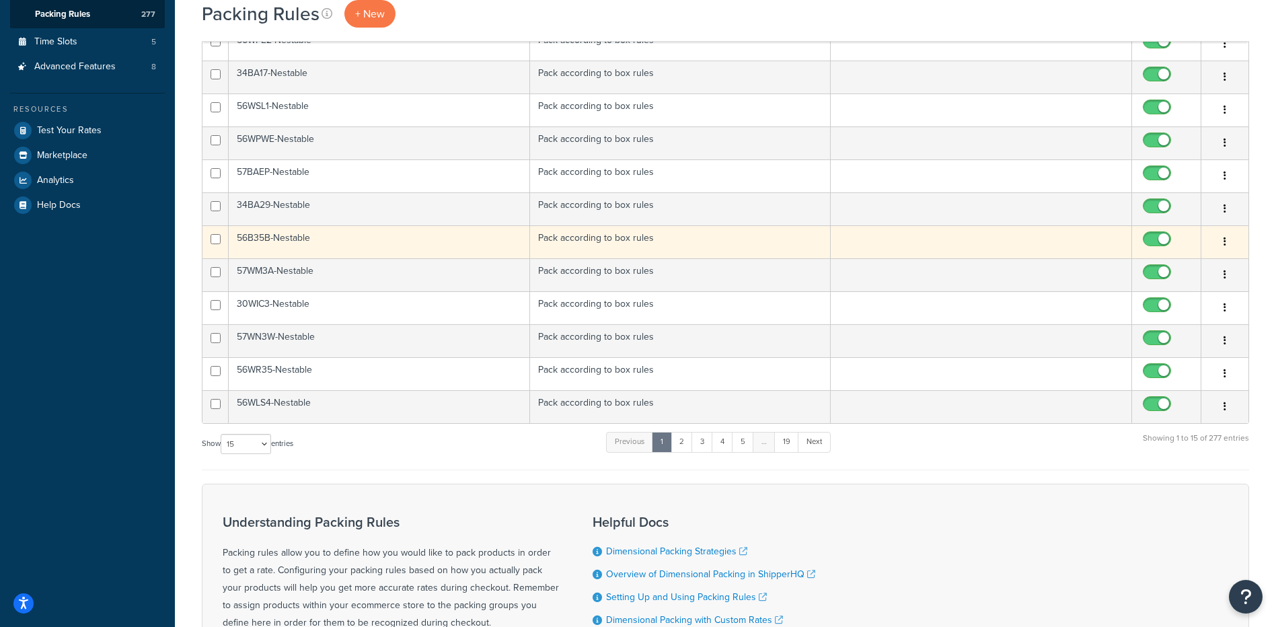
scroll to position [269, 0]
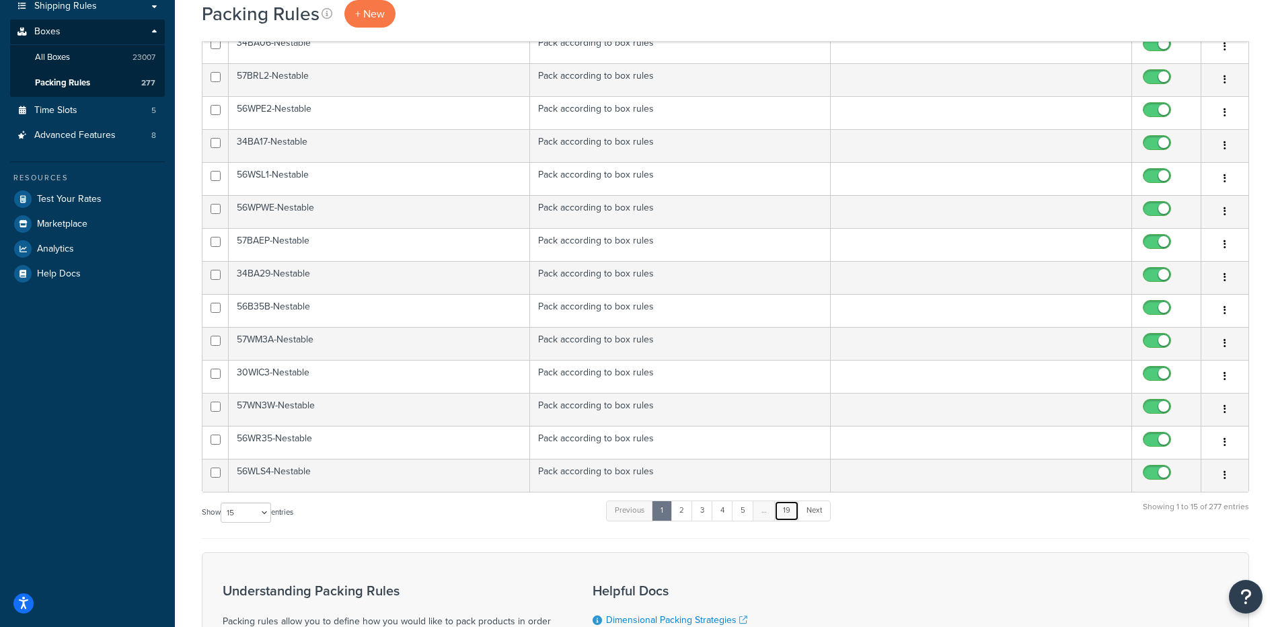
click at [791, 515] on link "19" at bounding box center [786, 510] width 25 height 20
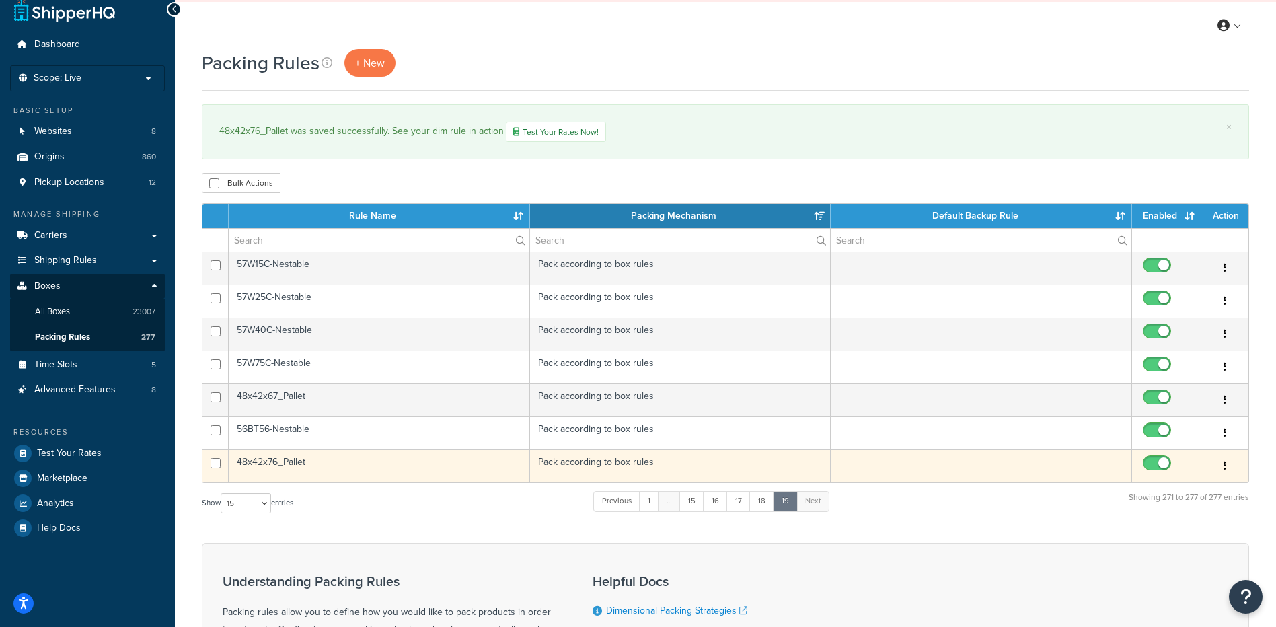
scroll to position [0, 0]
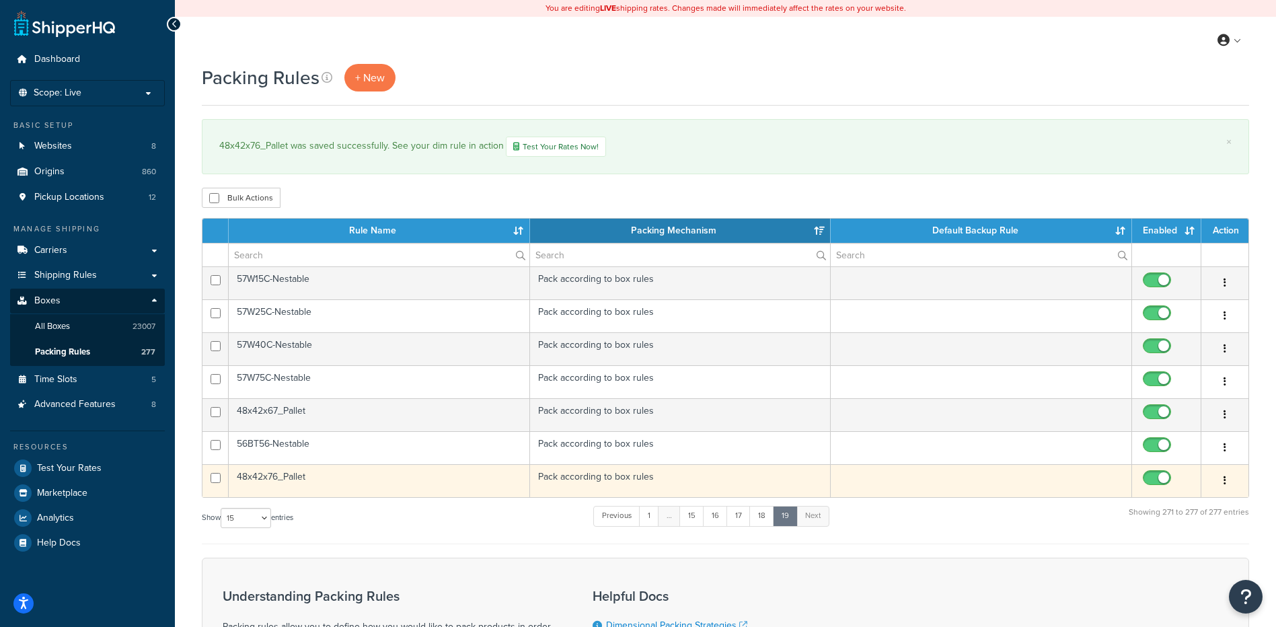
click at [287, 474] on td "48x42x76_Pallet" at bounding box center [379, 480] width 301 height 33
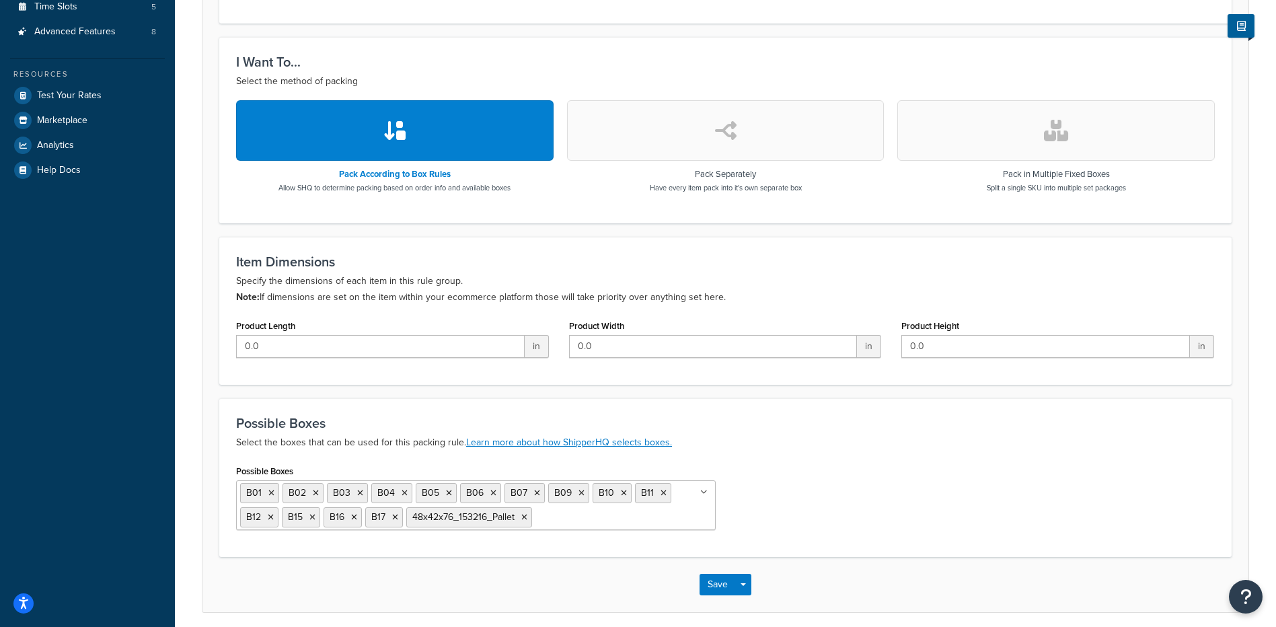
scroll to position [404, 0]
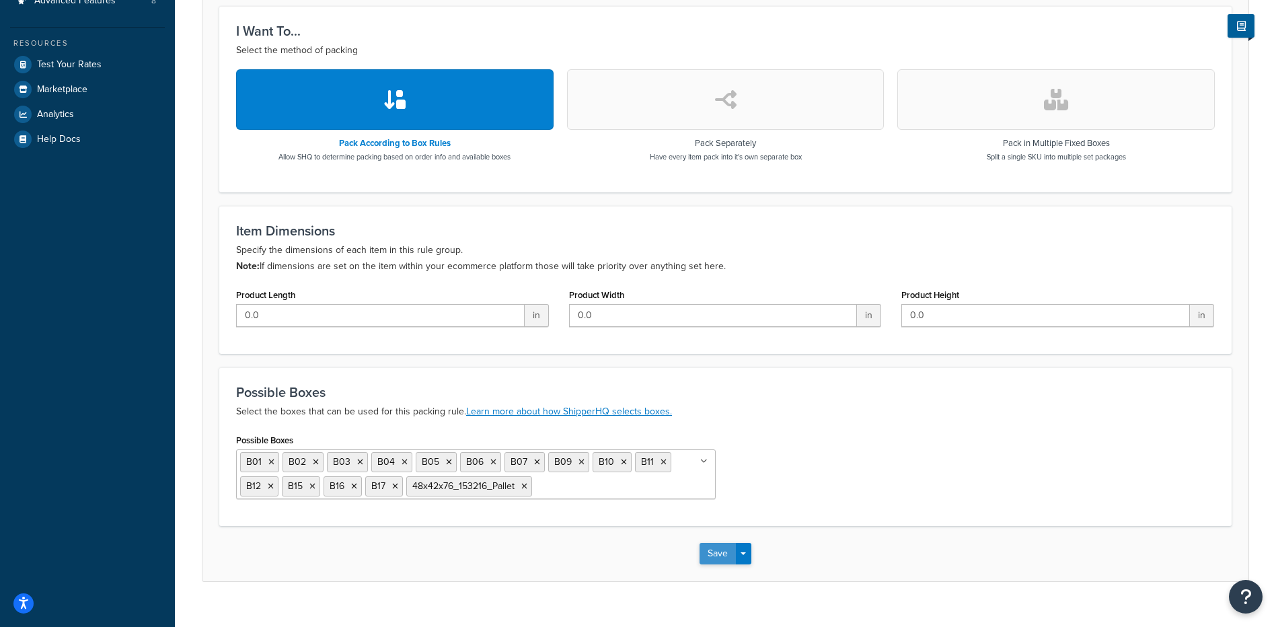
click at [718, 550] on button "Save" at bounding box center [718, 554] width 36 height 22
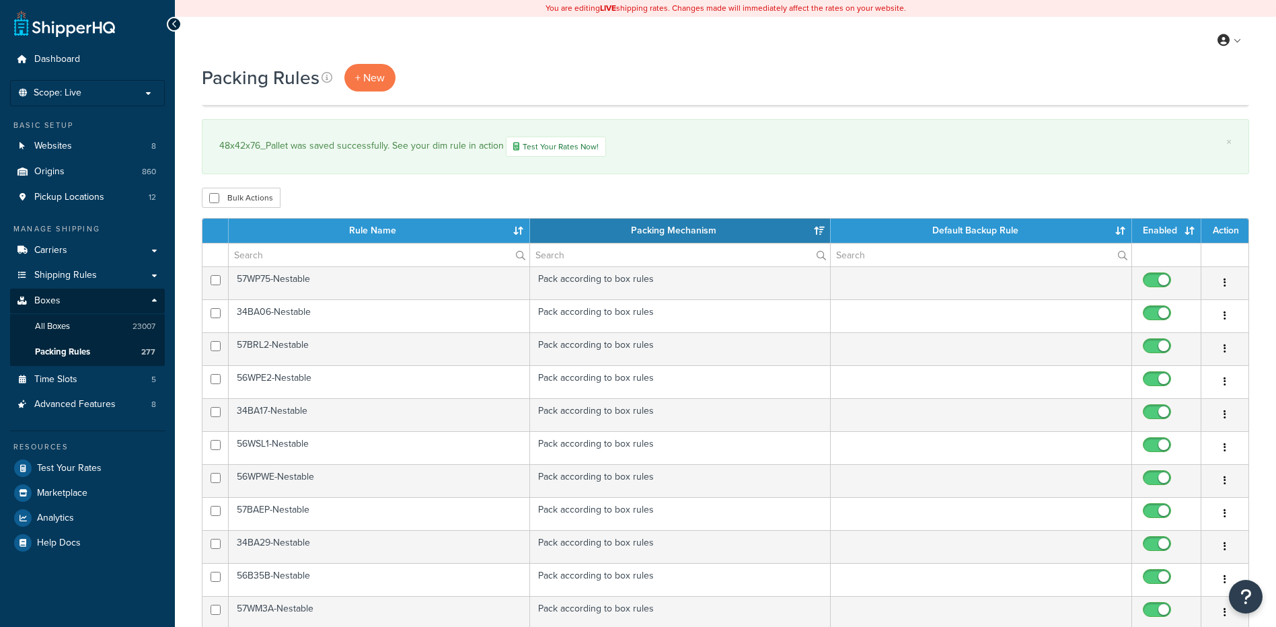
select select "15"
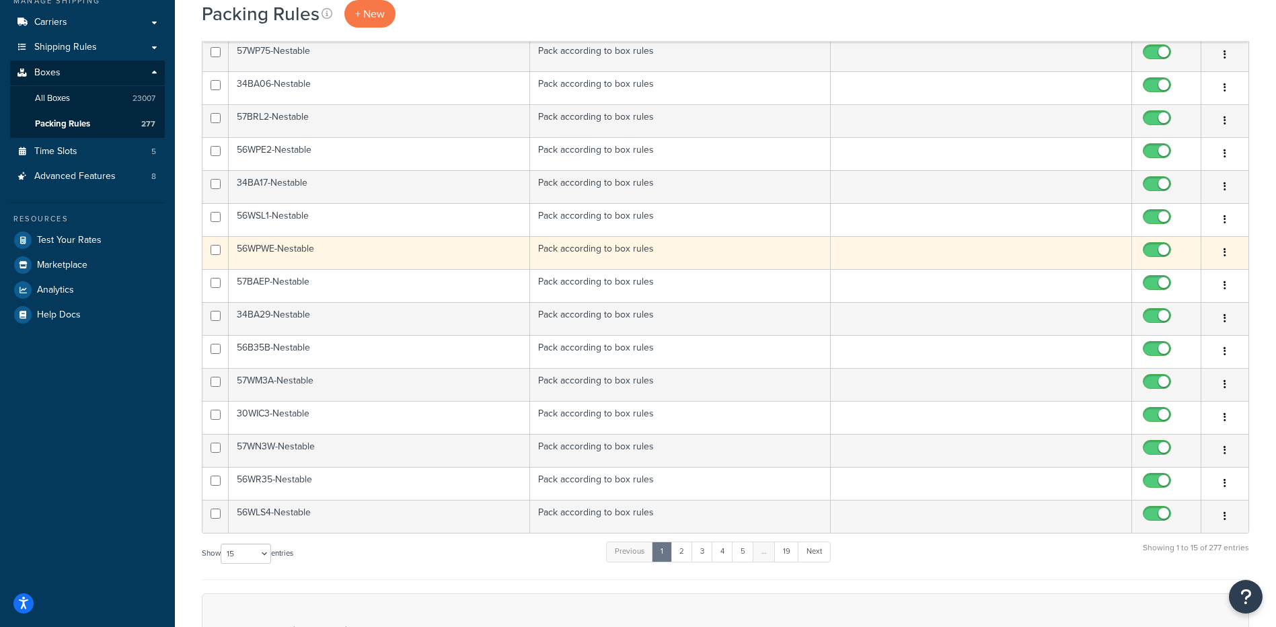
scroll to position [170, 0]
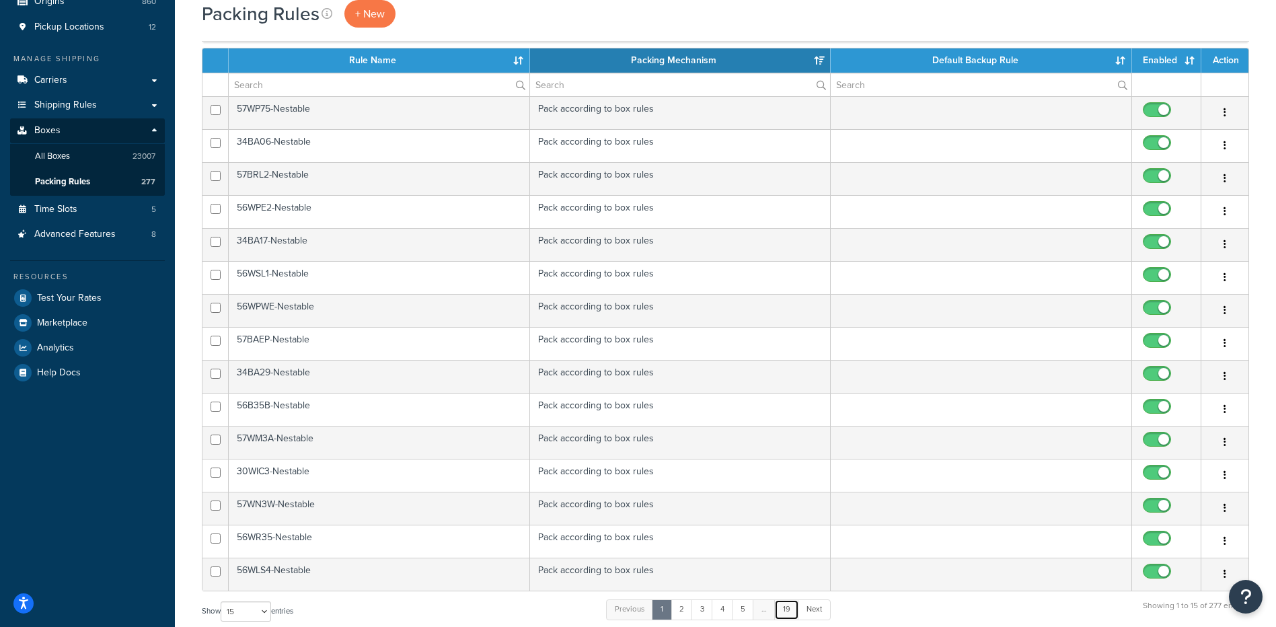
click at [798, 611] on link "19" at bounding box center [786, 609] width 25 height 20
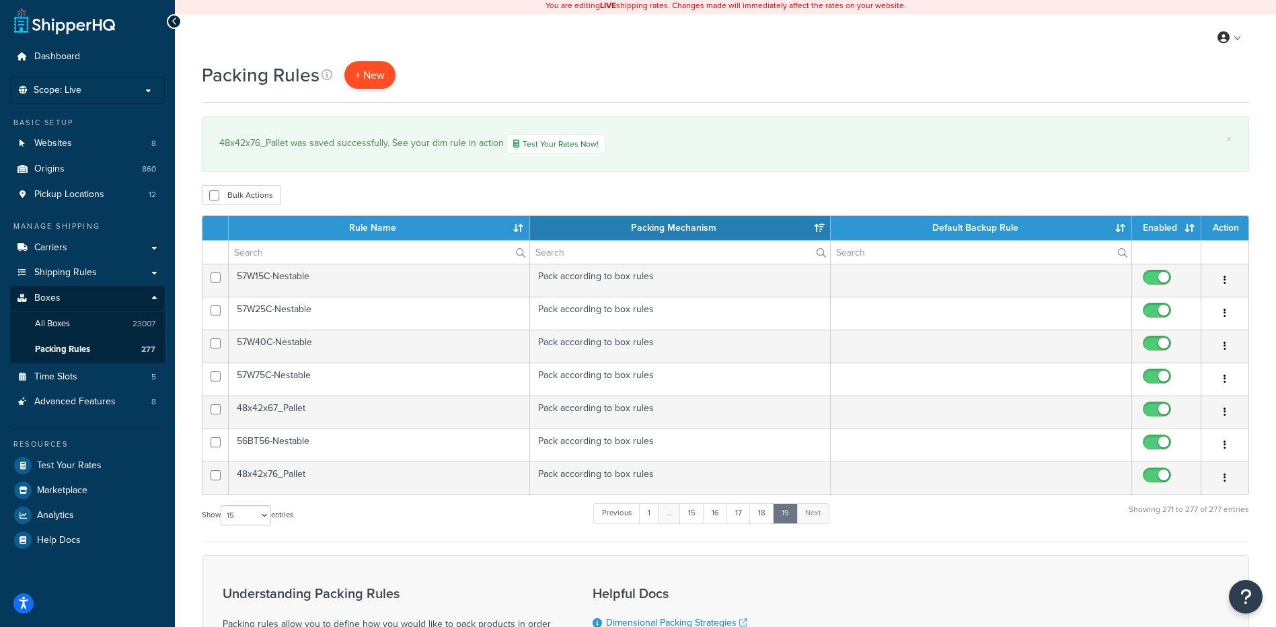
scroll to position [0, 0]
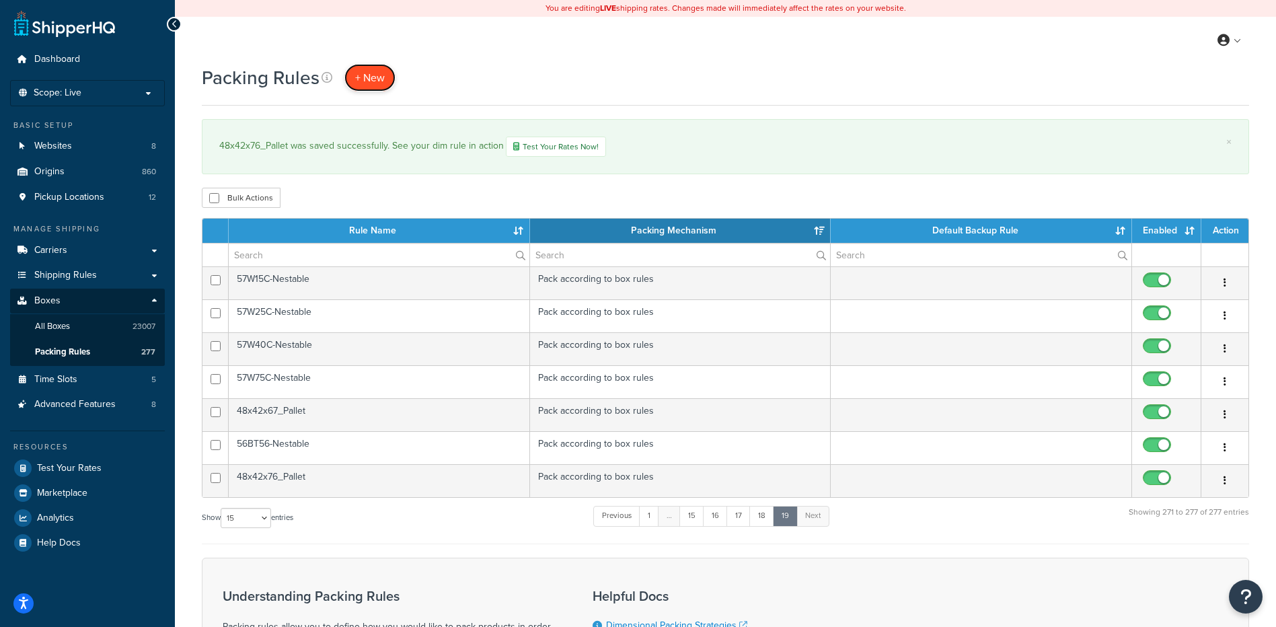
click at [383, 82] on span "+ New" at bounding box center [370, 77] width 30 height 15
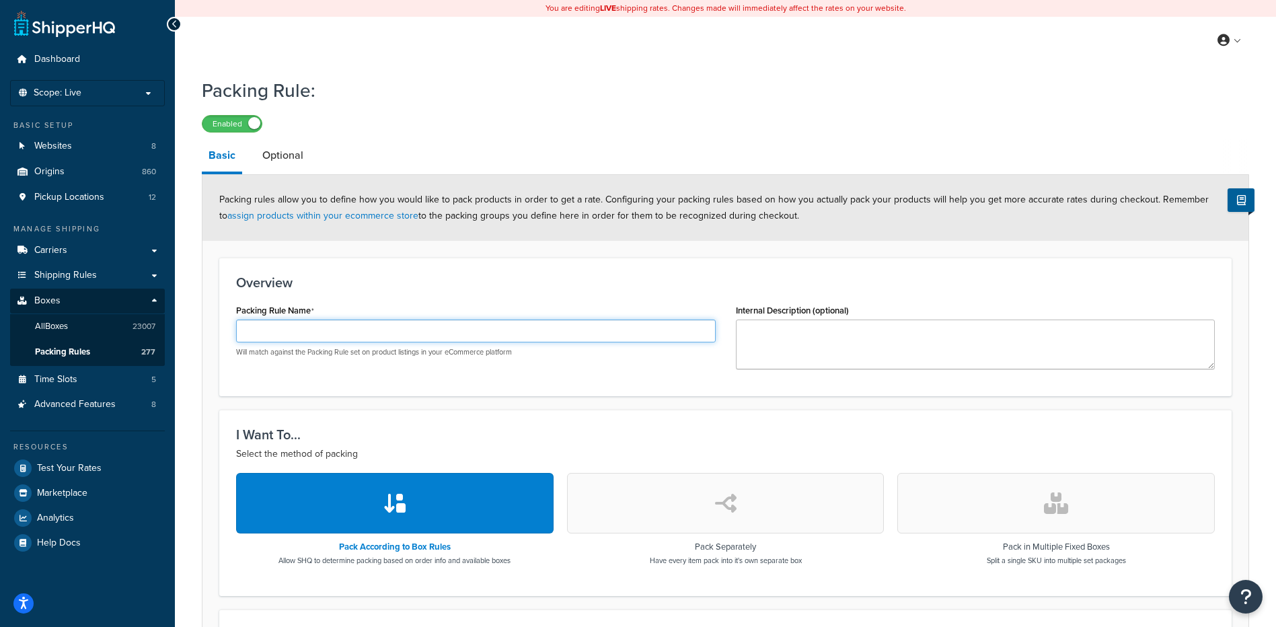
click at [315, 335] on input "Packing Rule Name" at bounding box center [476, 331] width 480 height 23
paste input "48x44x94_Pallet"
type input "48x44x94_Pallet"
click at [367, 372] on div "Packing Rule Name 48x44x94_Pallet Will match against the Packing Rule set on pr…" at bounding box center [725, 340] width 999 height 79
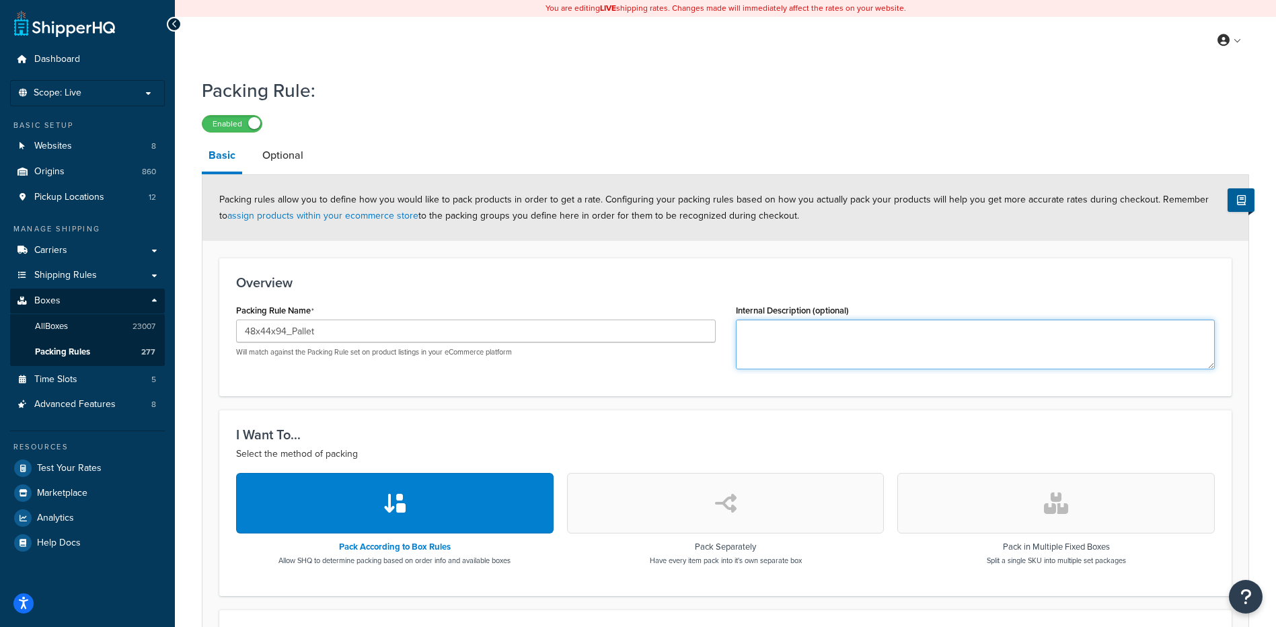
click at [790, 355] on textarea "Internal Description (optional)" at bounding box center [976, 345] width 480 height 50
paste textarea "56B5MT, 56BTN5, 56W18T, 56W2RL, 56W5MT, 56WTN5, 56WTU5, 56WTW5"
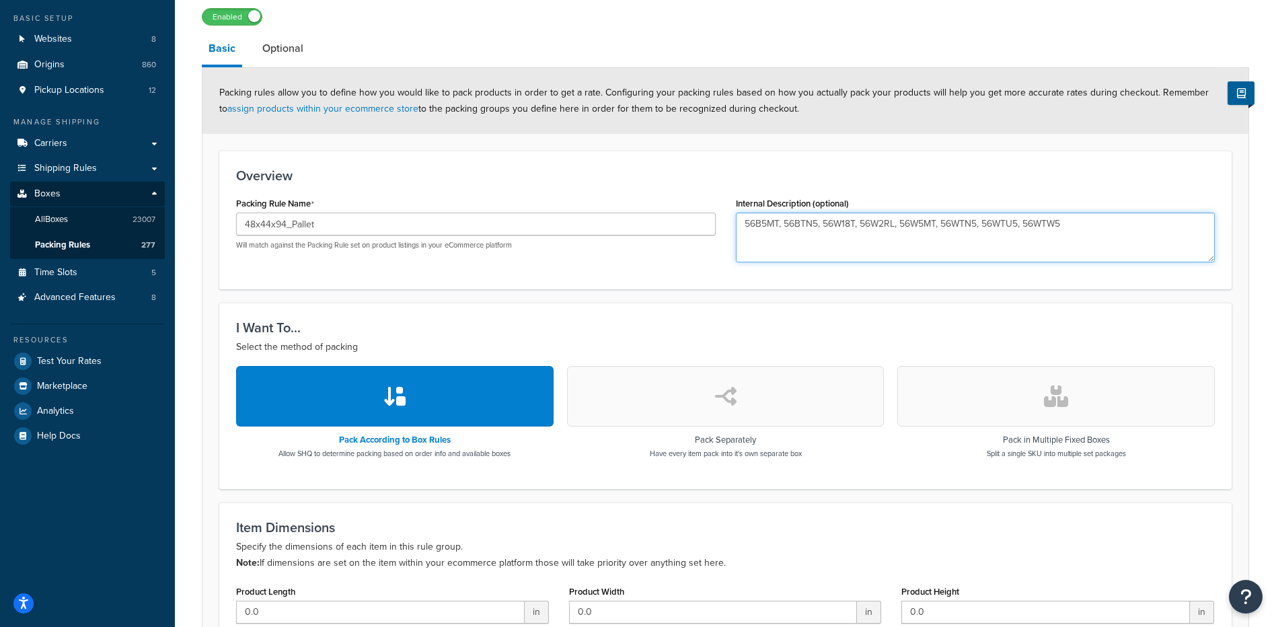
scroll to position [135, 0]
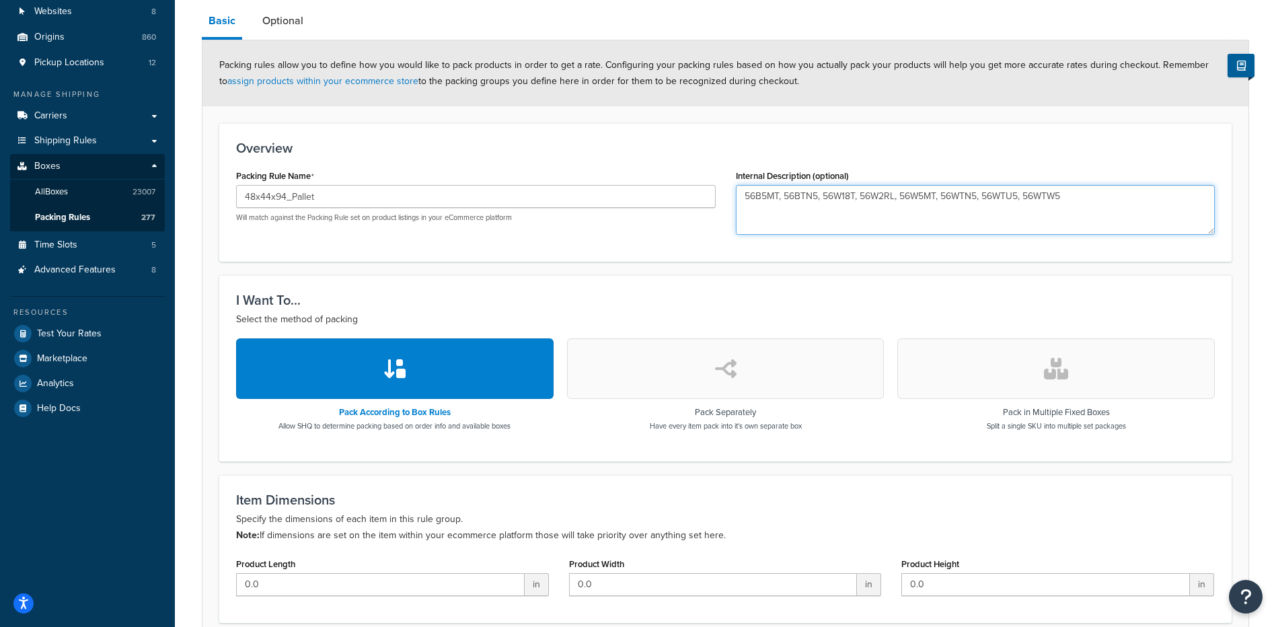
type textarea "56B5MT, 56BTN5, 56W18T, 56W2RL, 56W5MT, 56WTN5, 56WTU5, 56WTW5"
click at [1012, 274] on form "Packing rules allow you to define how you would like to pack products in order …" at bounding box center [725, 431] width 1046 height 782
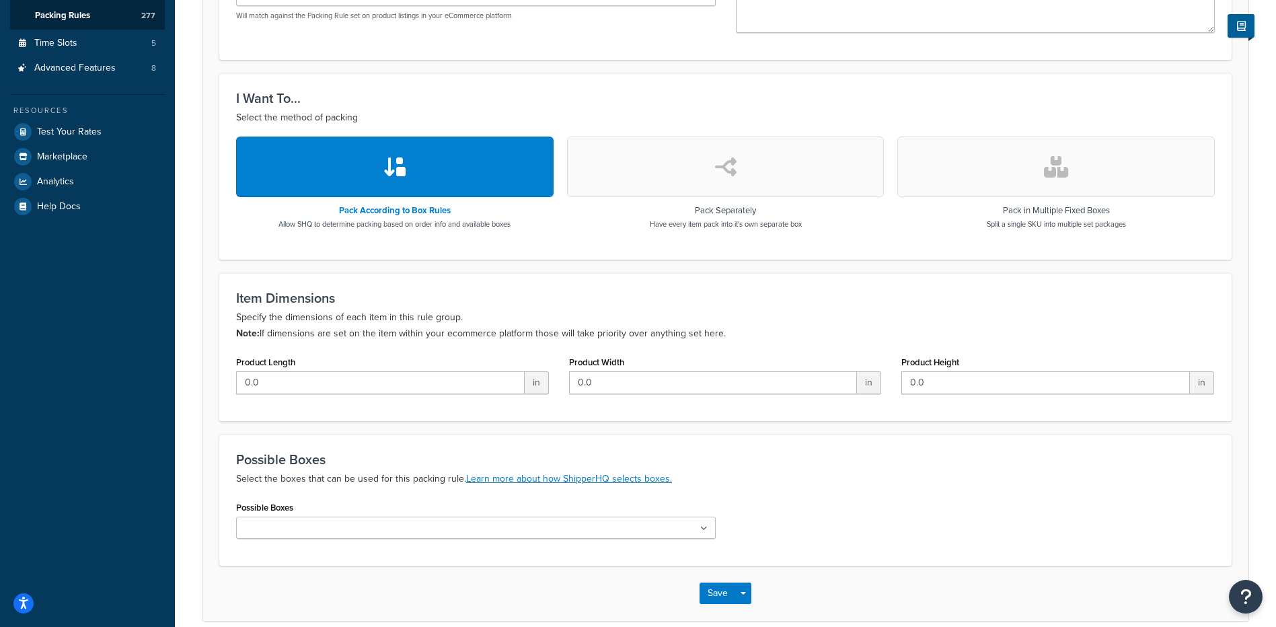
scroll to position [400, 0]
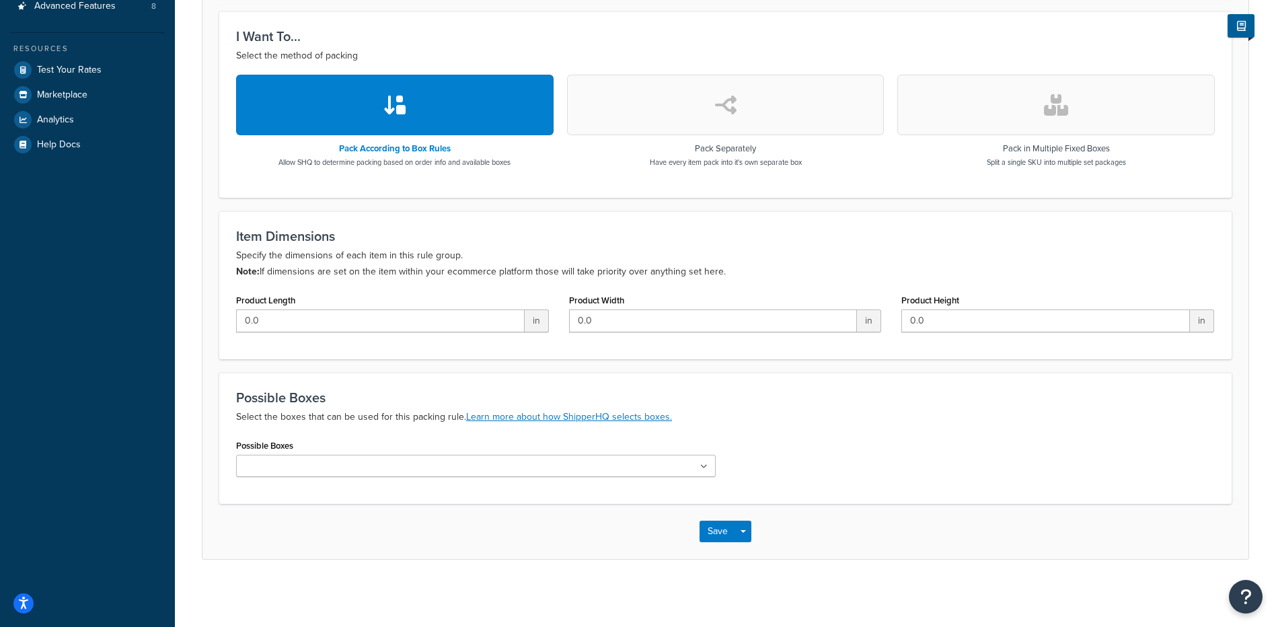
click at [395, 468] on ul at bounding box center [476, 466] width 480 height 22
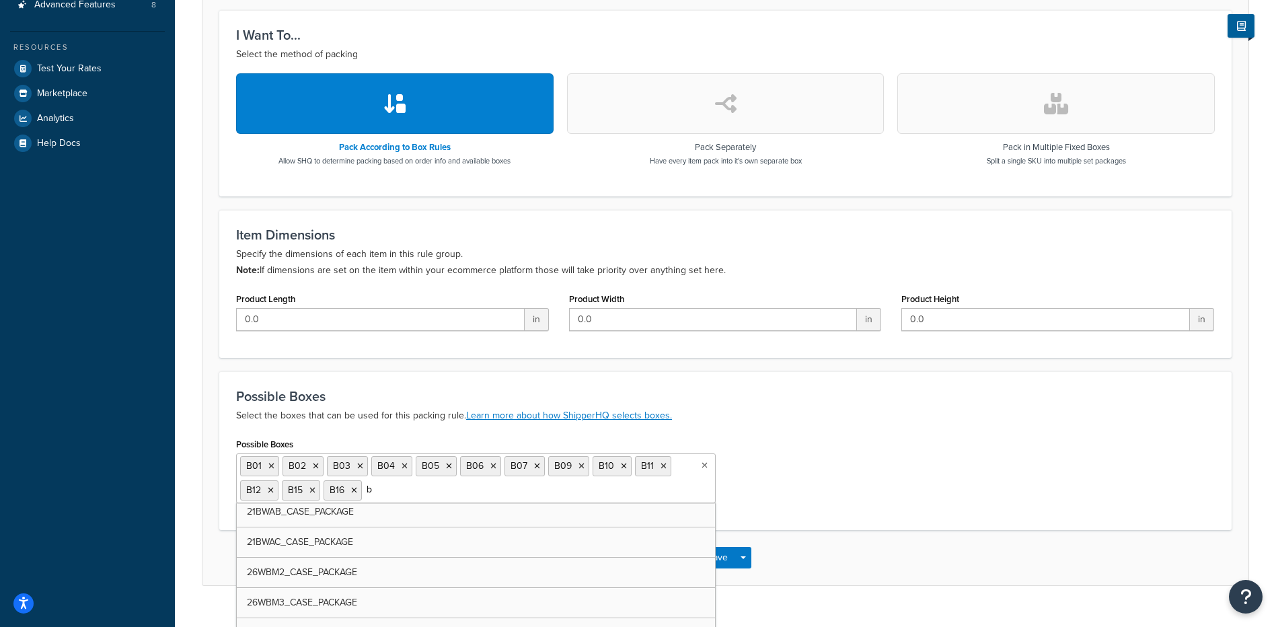
scroll to position [111, 0]
type input "b17"
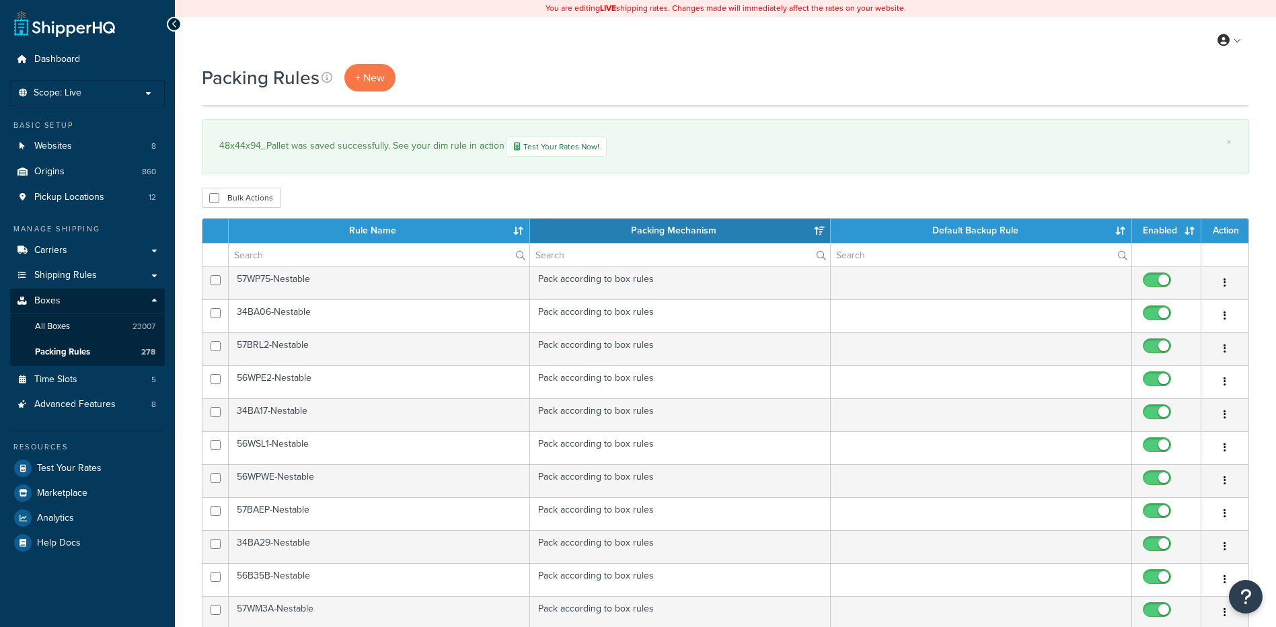
select select "15"
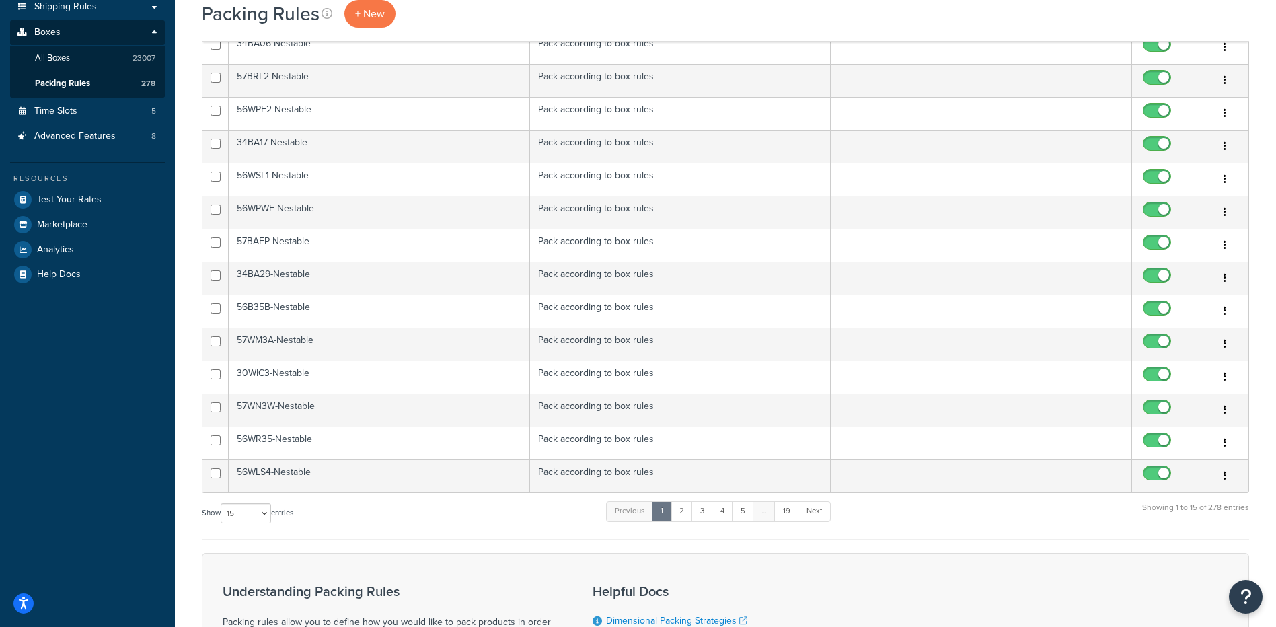
scroll to position [269, 0]
click at [785, 510] on link "19" at bounding box center [786, 510] width 25 height 20
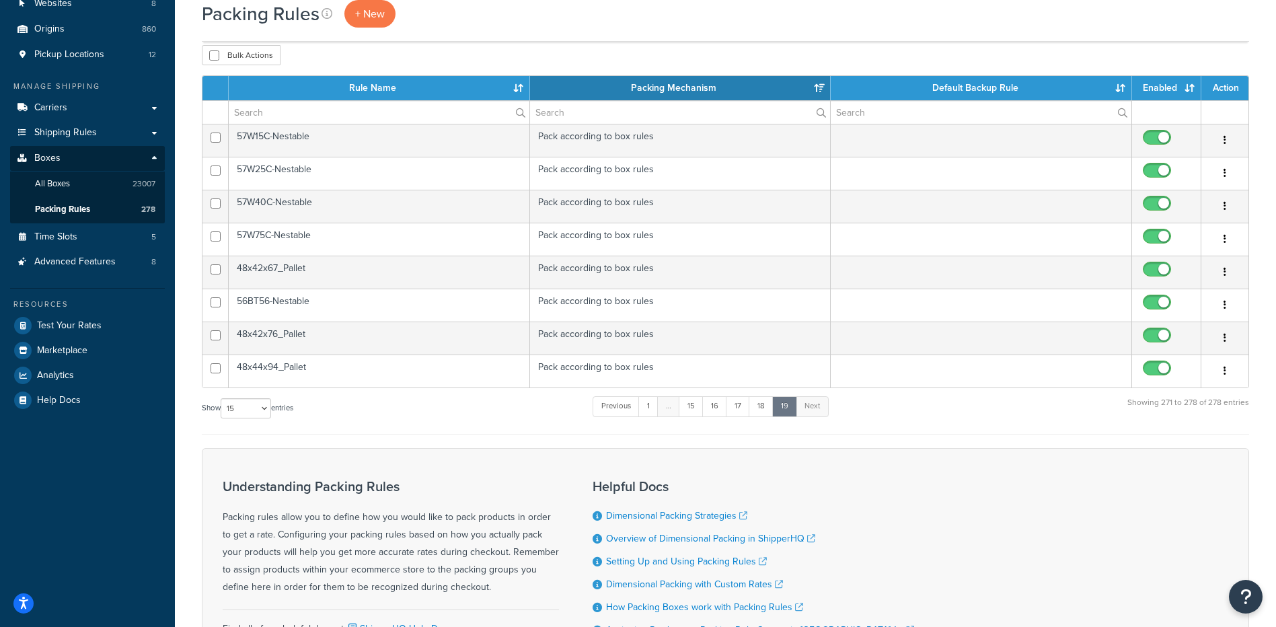
scroll to position [135, 0]
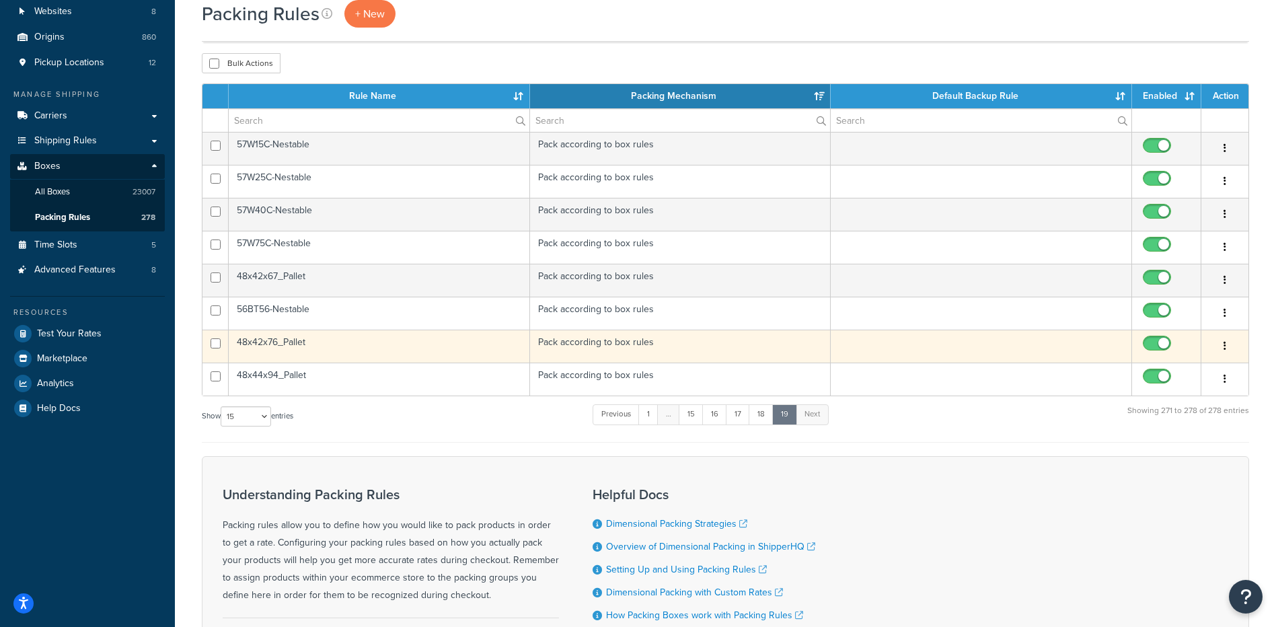
click at [272, 351] on td "48x42x76_Pallet" at bounding box center [379, 346] width 301 height 33
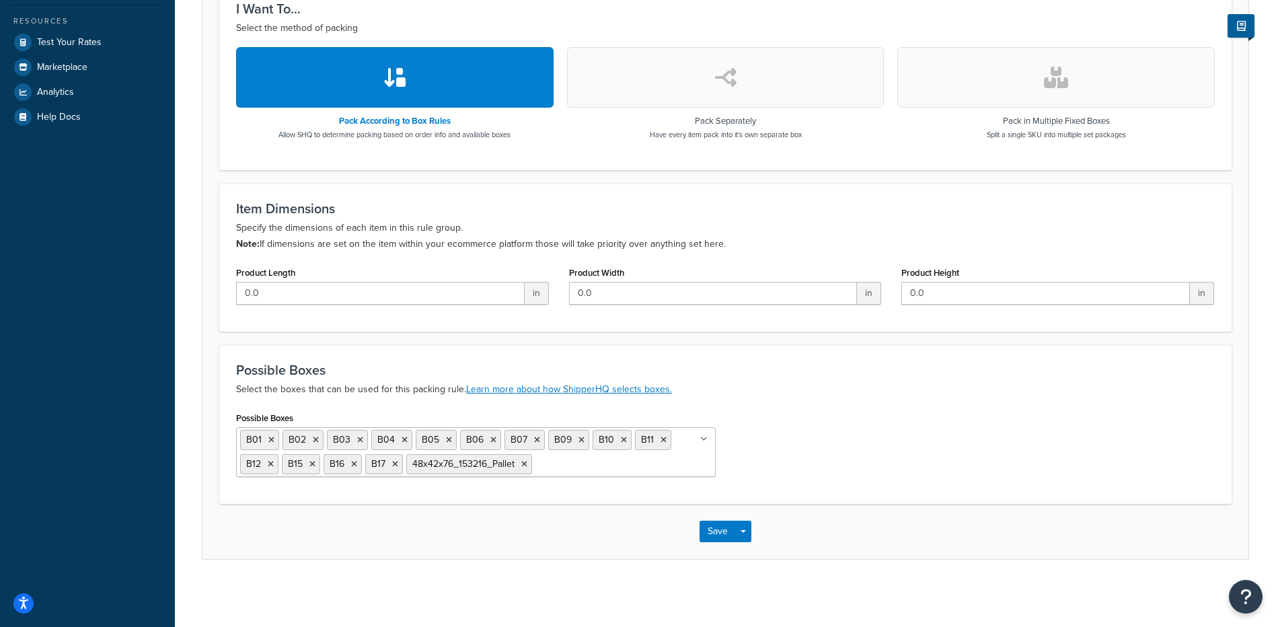
click at [580, 465] on input "Possible Boxes" at bounding box center [594, 463] width 119 height 15
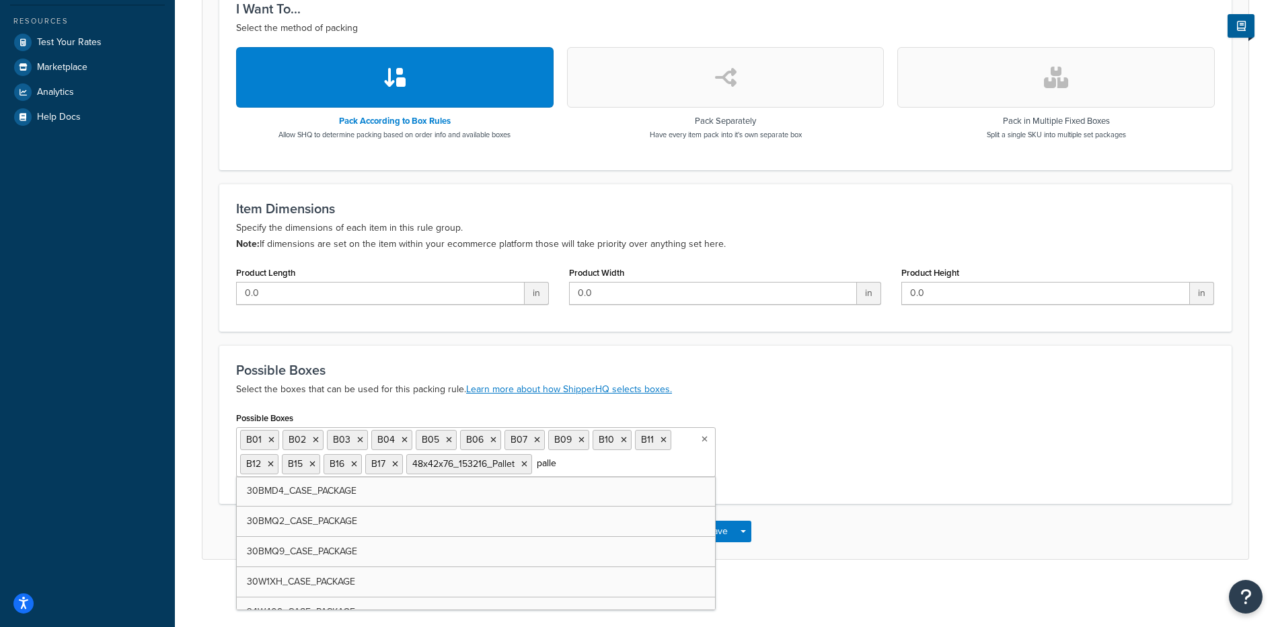
type input "pallet"
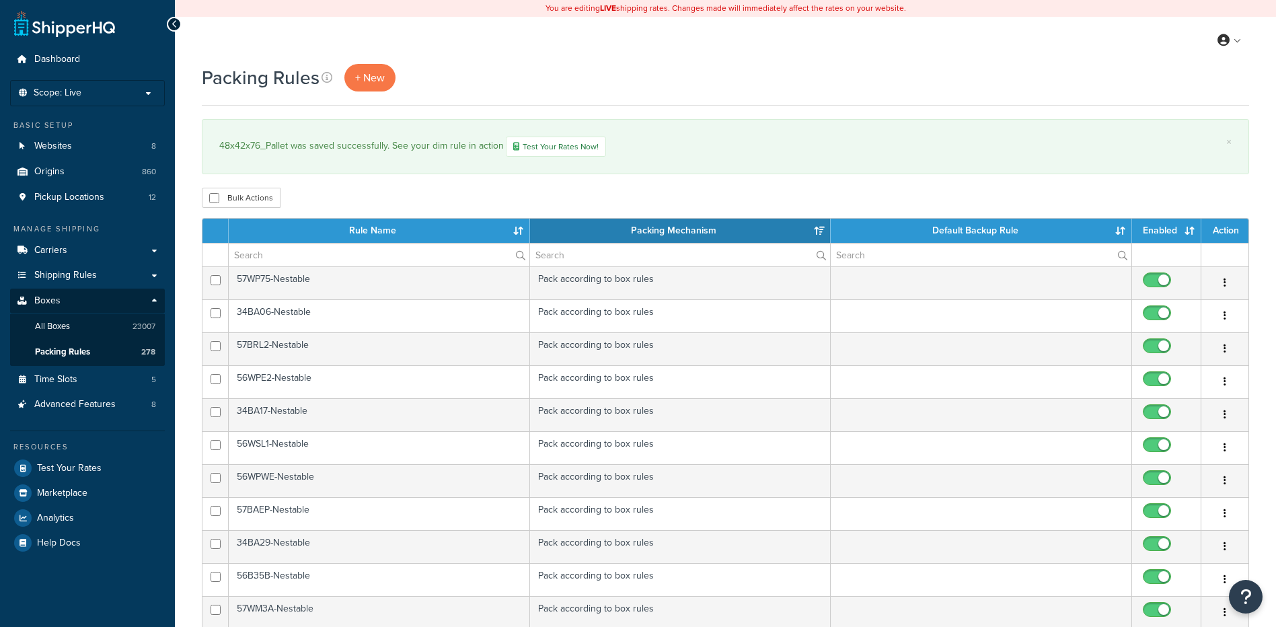
select select "15"
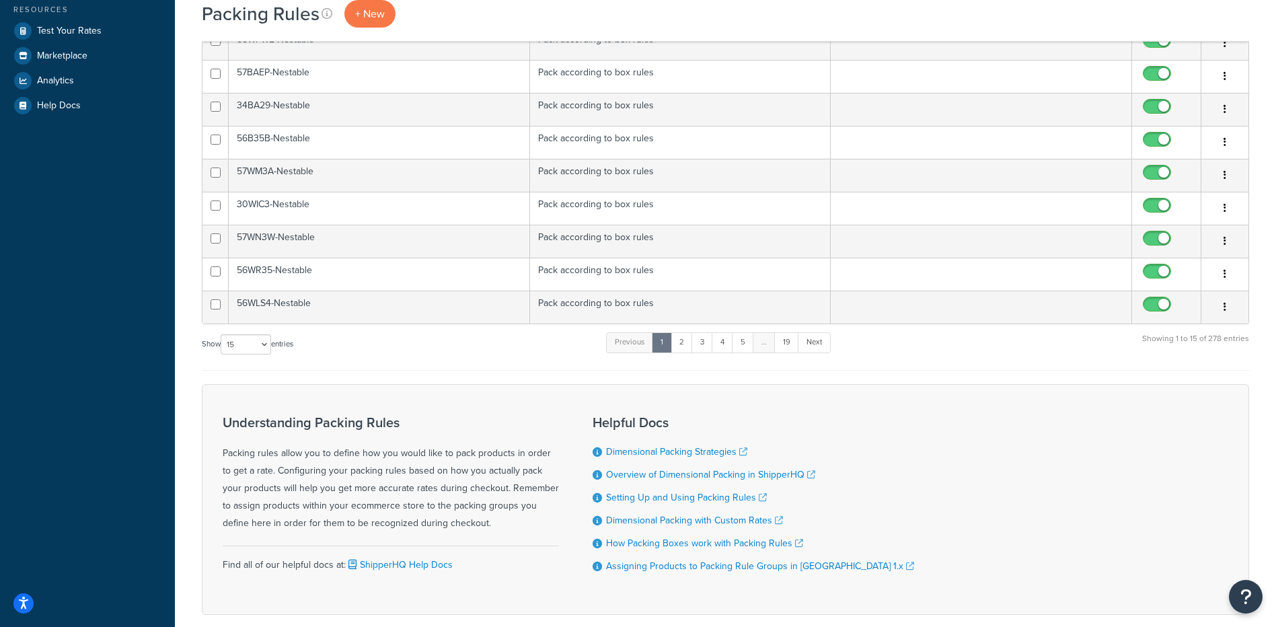
scroll to position [372, 0]
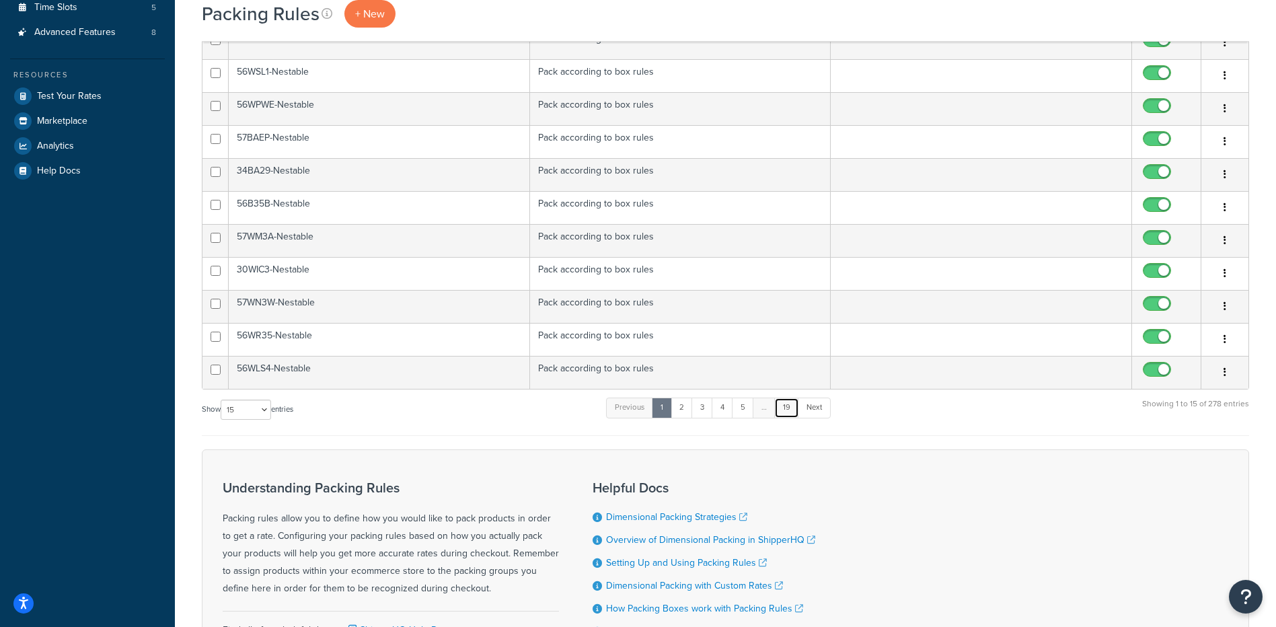
click at [790, 418] on link "19" at bounding box center [786, 408] width 25 height 20
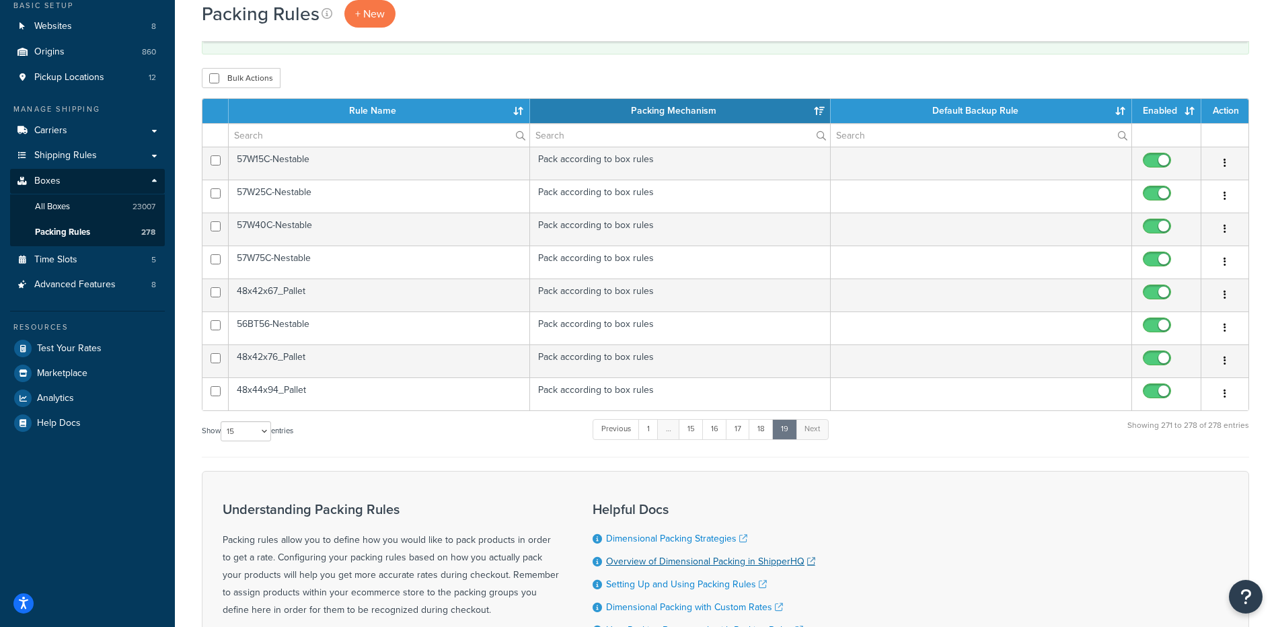
scroll to position [0, 0]
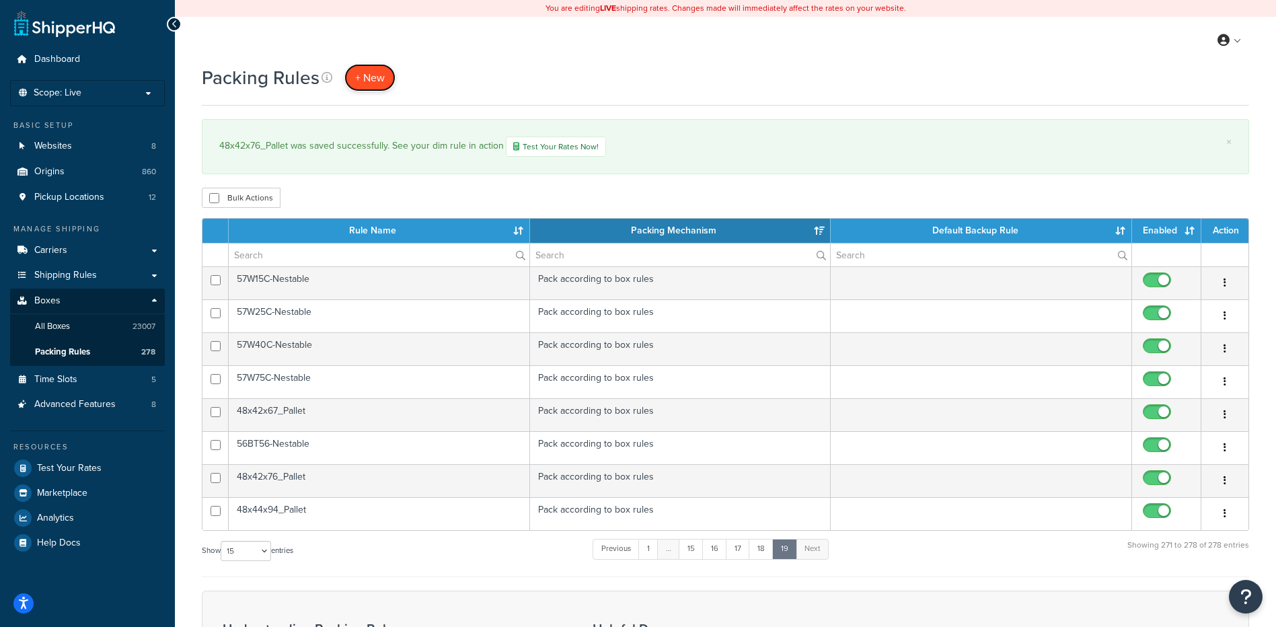
click at [369, 81] on span "+ New" at bounding box center [370, 77] width 30 height 15
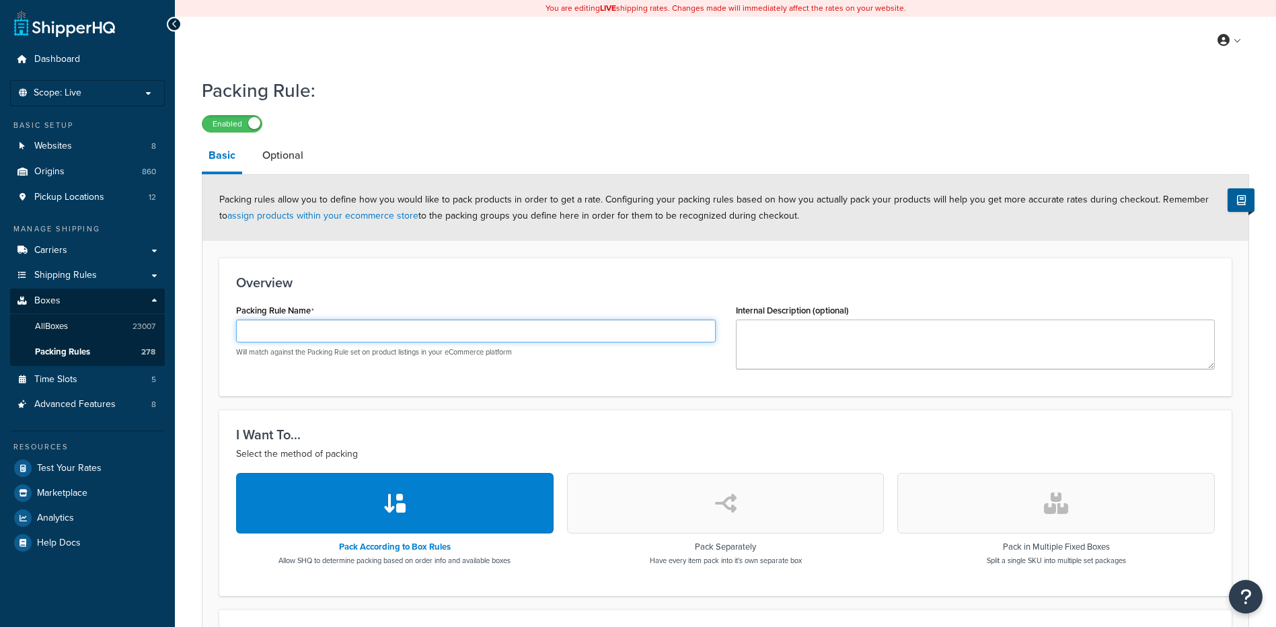
click at [303, 336] on input "Packing Rule Name" at bounding box center [476, 331] width 480 height 23
paste input "72x70x58_Pallet"
type input "72x70x58_Pallet"
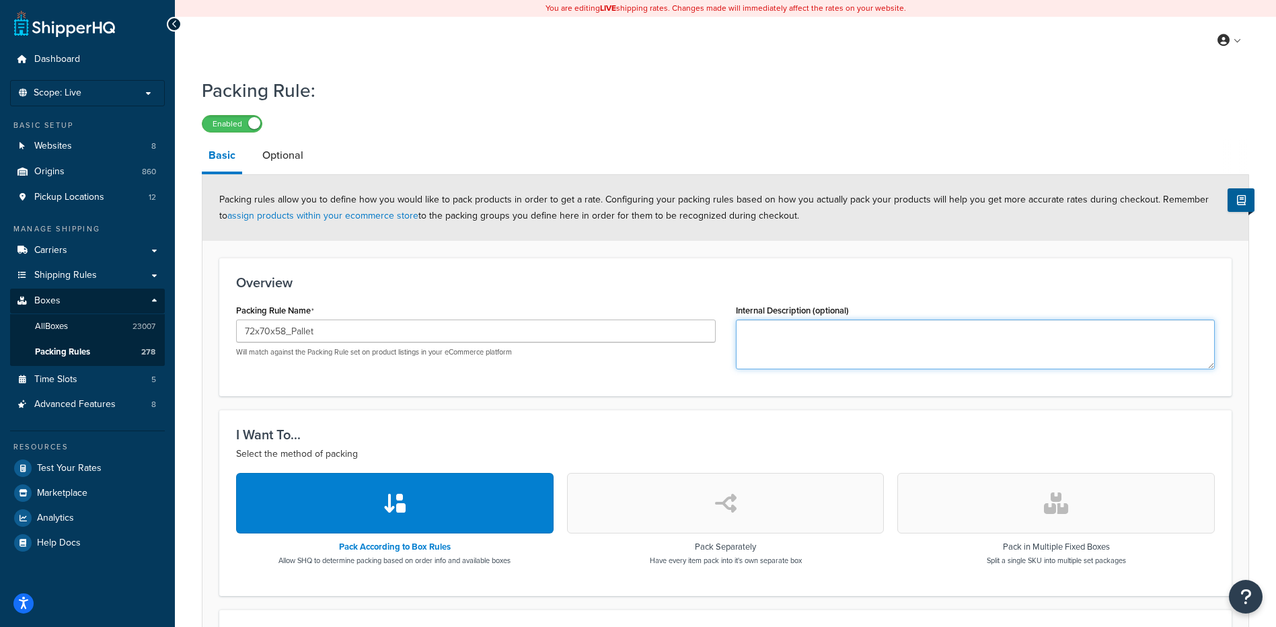
click at [809, 332] on textarea "Internal Description (optional)" at bounding box center [976, 345] width 480 height 50
paste textarea "56WUI1"
type textarea "56WUI1"
click at [566, 391] on div "Overview Packing Rule Name 72x70x58_Pallet Will match against the Packing Rule …" at bounding box center [725, 327] width 1012 height 139
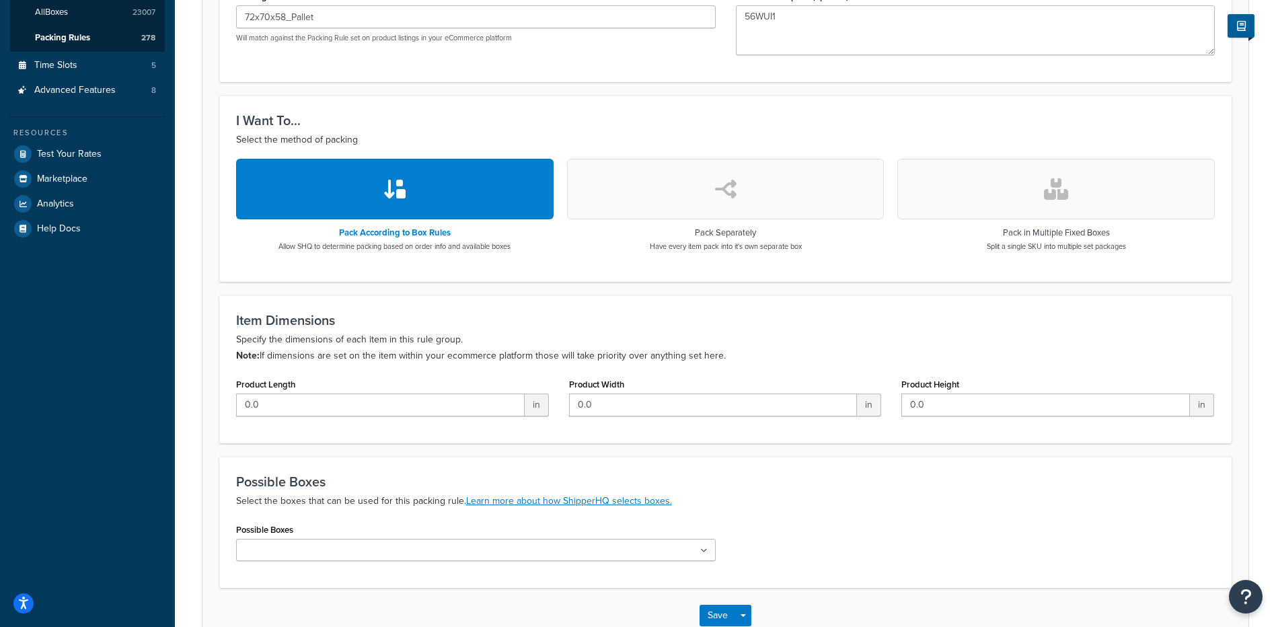
scroll to position [336, 0]
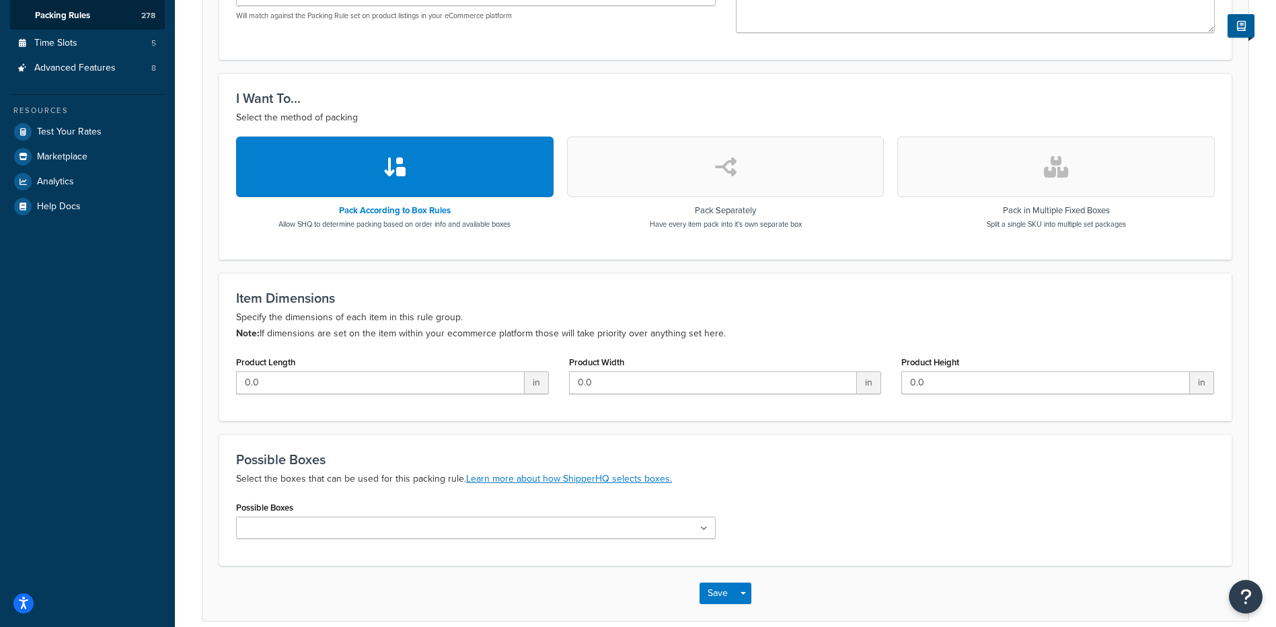
click at [264, 531] on input "Possible Boxes" at bounding box center [299, 528] width 119 height 15
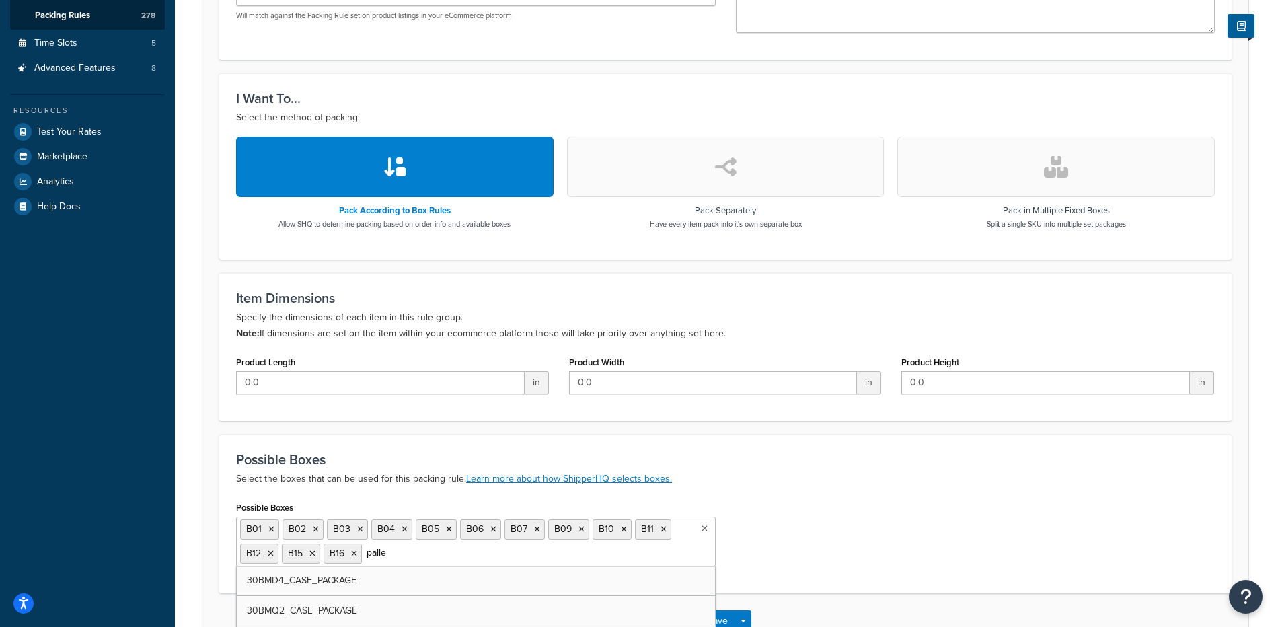
type input "pallet"
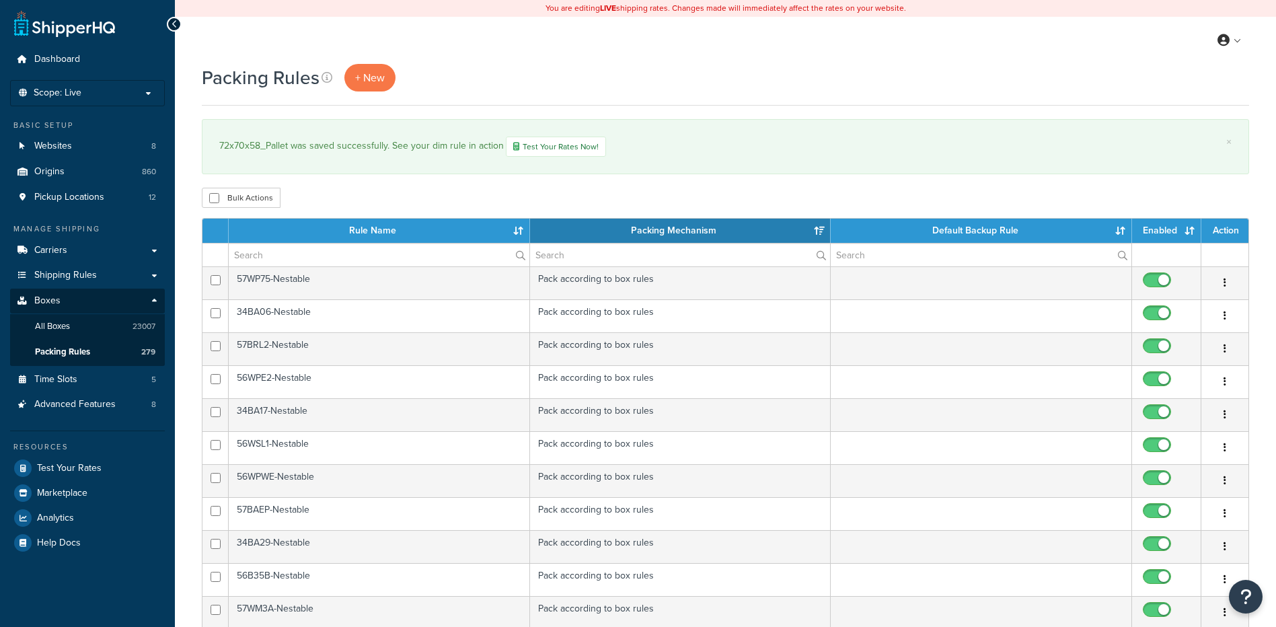
select select "15"
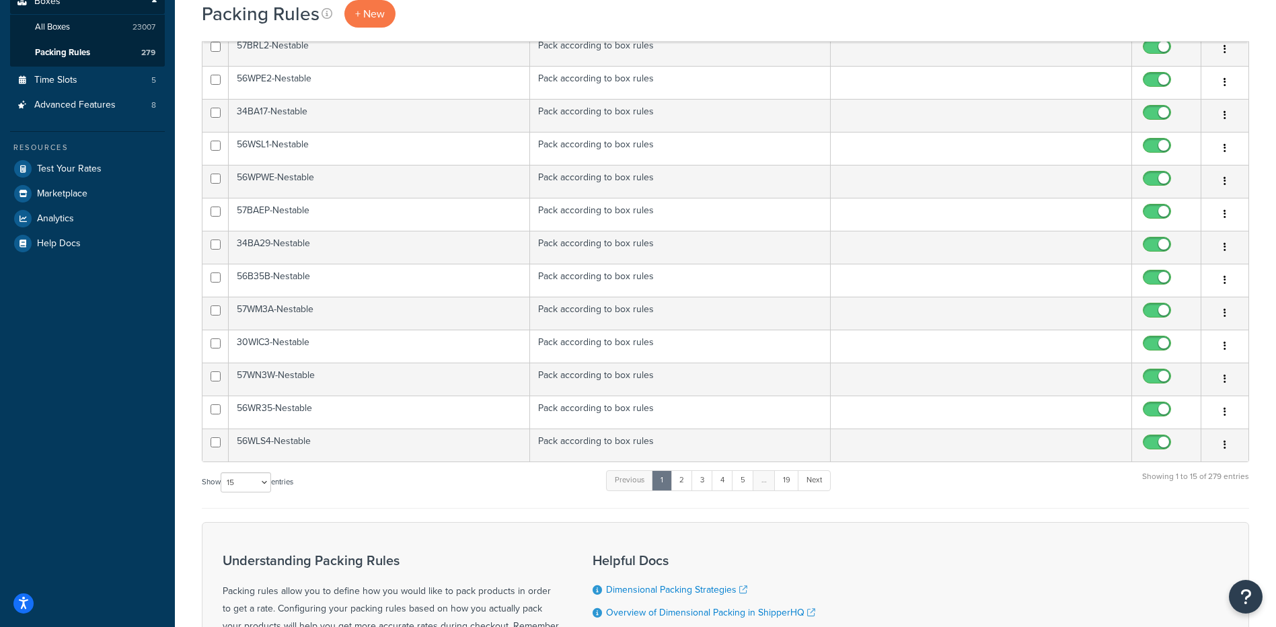
scroll to position [269, 0]
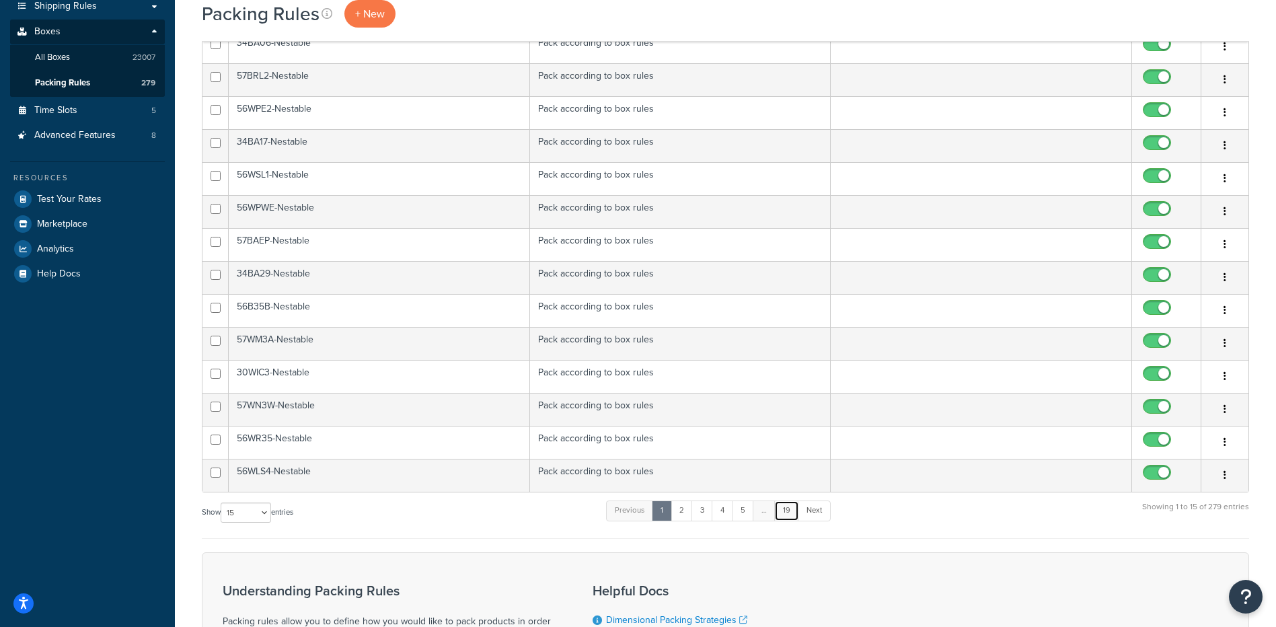
click at [786, 515] on link "19" at bounding box center [786, 510] width 25 height 20
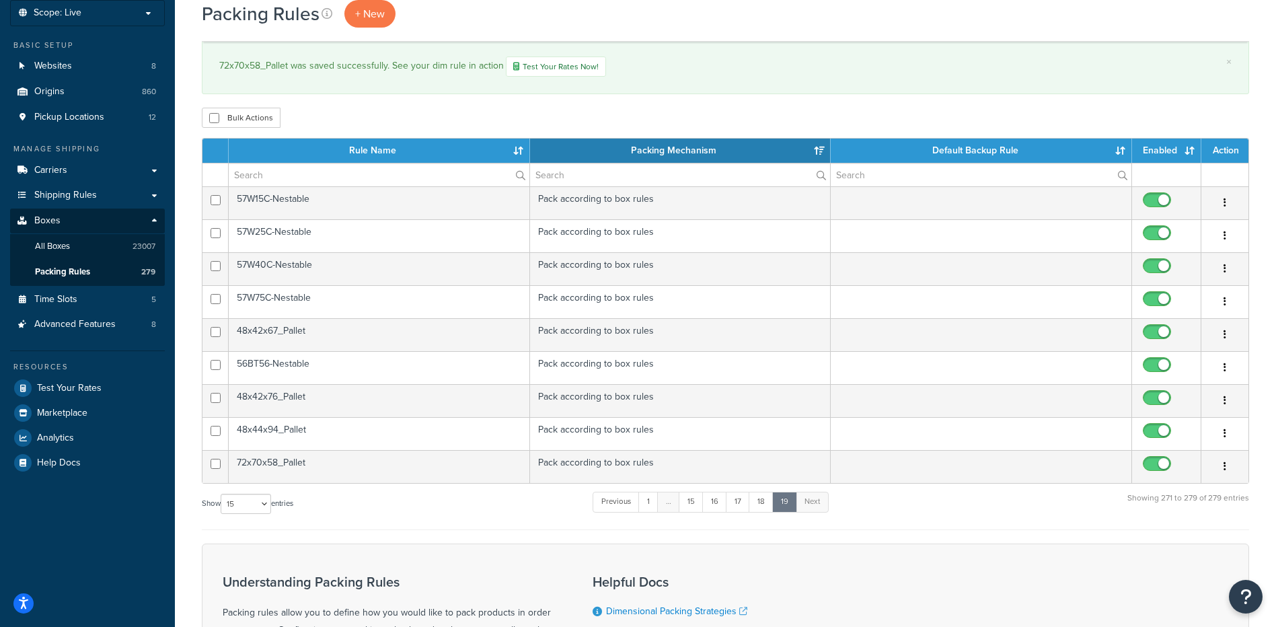
scroll to position [67, 0]
